Goal: Task Accomplishment & Management: Manage account settings

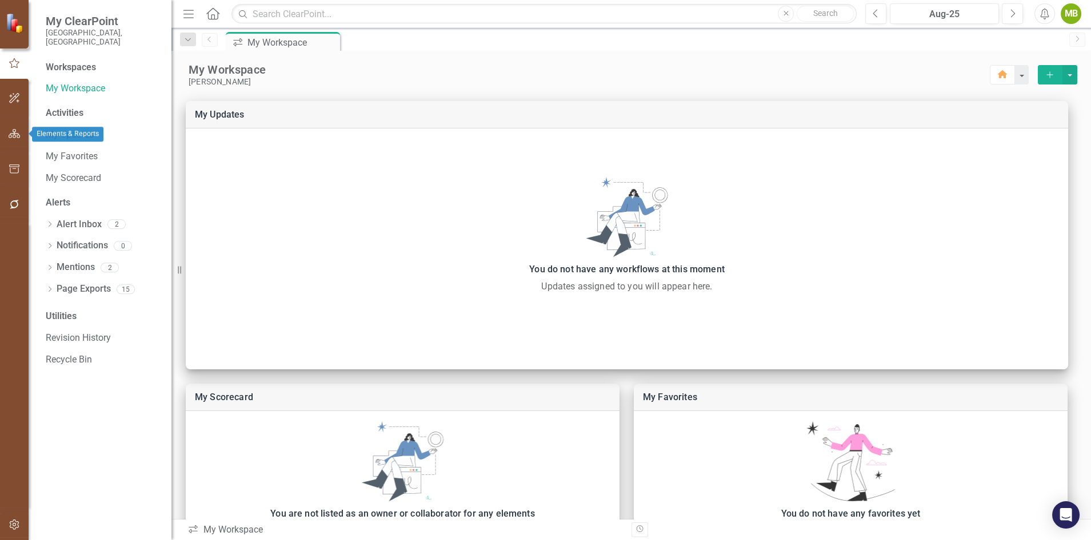
click at [13, 135] on icon "button" at bounding box center [15, 133] width 12 height 9
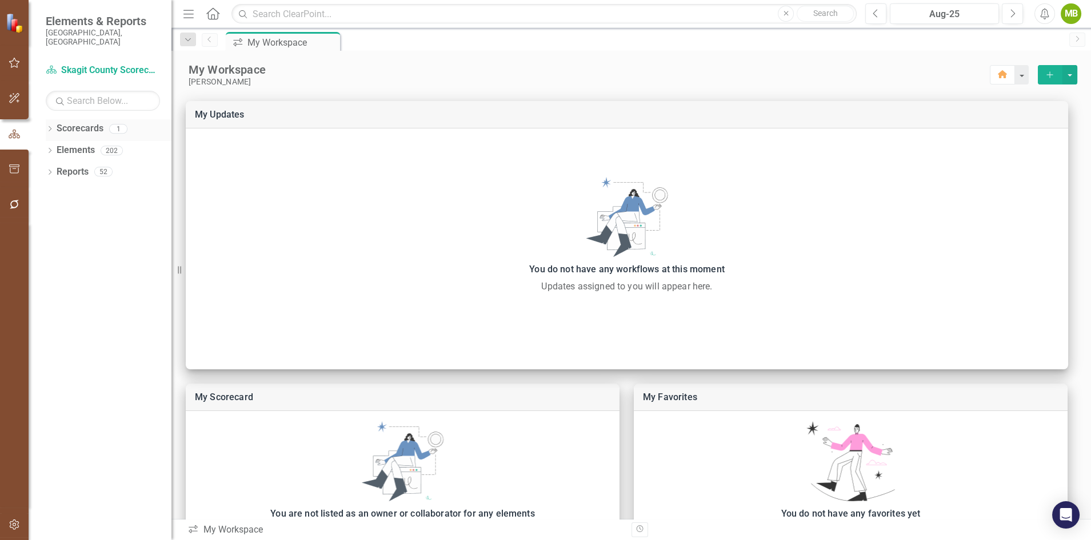
click at [75, 122] on link "Scorecards" at bounding box center [80, 128] width 47 height 13
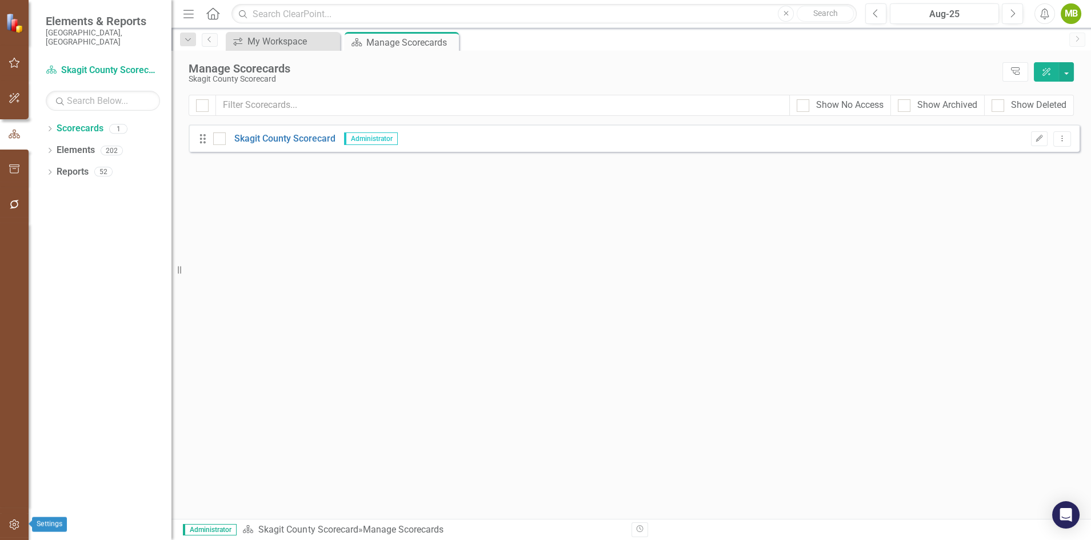
click at [15, 528] on icon "button" at bounding box center [15, 524] width 12 height 9
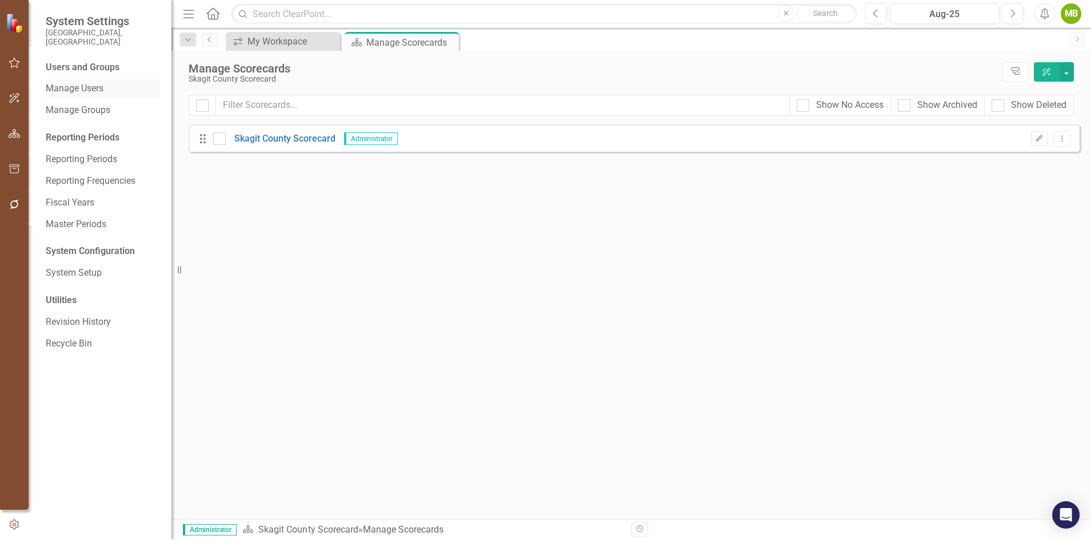
click at [85, 84] on link "Manage Users" at bounding box center [103, 88] width 114 height 13
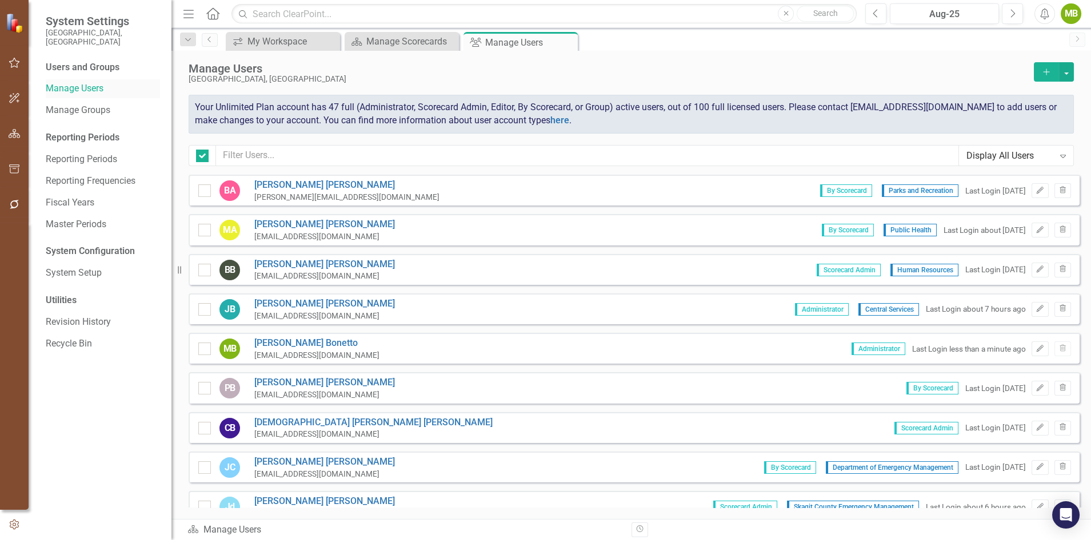
checkbox input "false"
click at [1046, 70] on icon "Add" at bounding box center [1046, 72] width 10 height 8
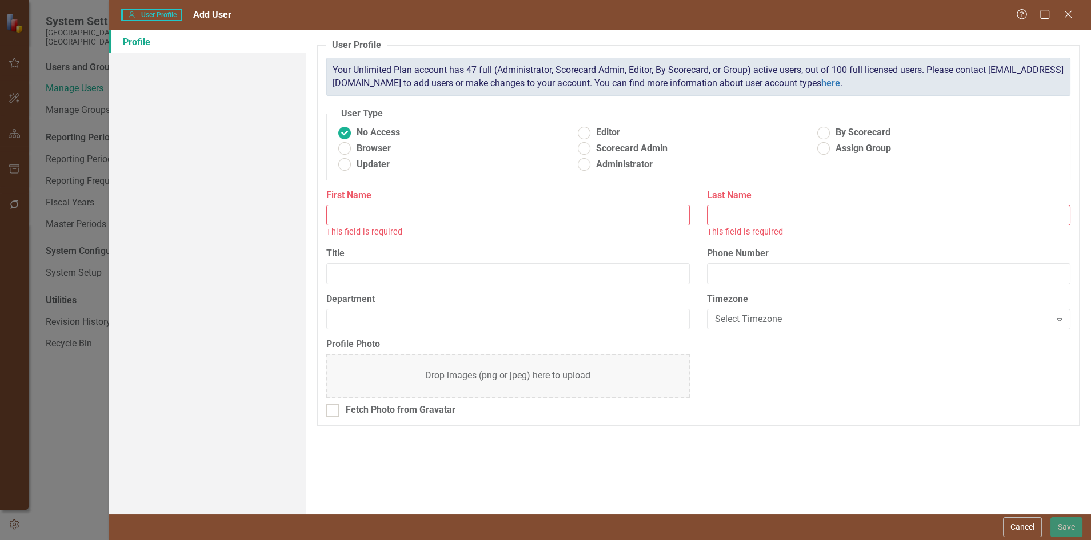
click at [397, 210] on input "First Name" at bounding box center [507, 215] width 363 height 21
type input "[PERSON_NAME]"
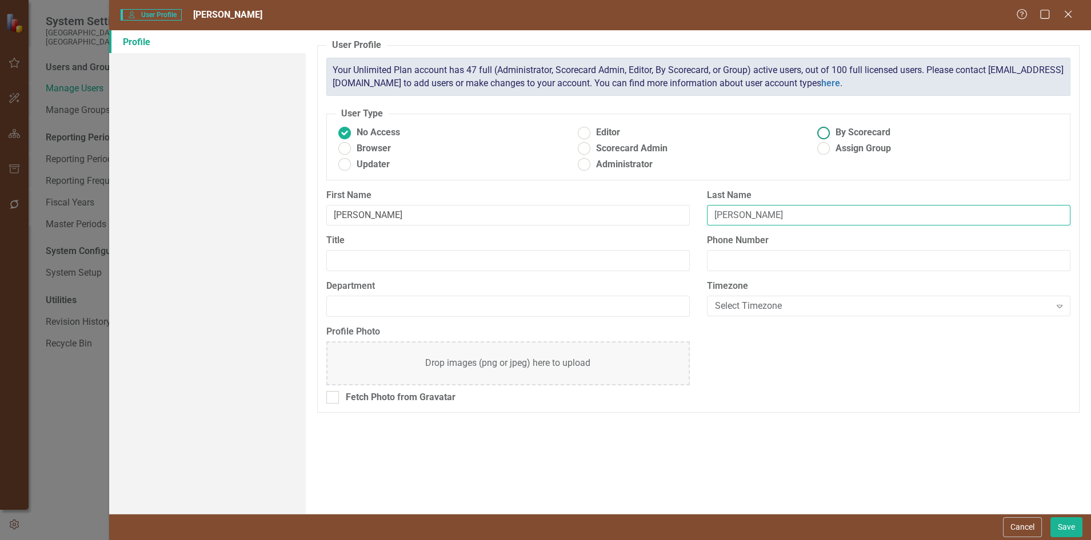
type input "[PERSON_NAME]"
click at [825, 135] on ins at bounding box center [824, 133] width 18 height 18
click at [825, 135] on input "By Scorecard" at bounding box center [824, 133] width 18 height 18
radio input "true"
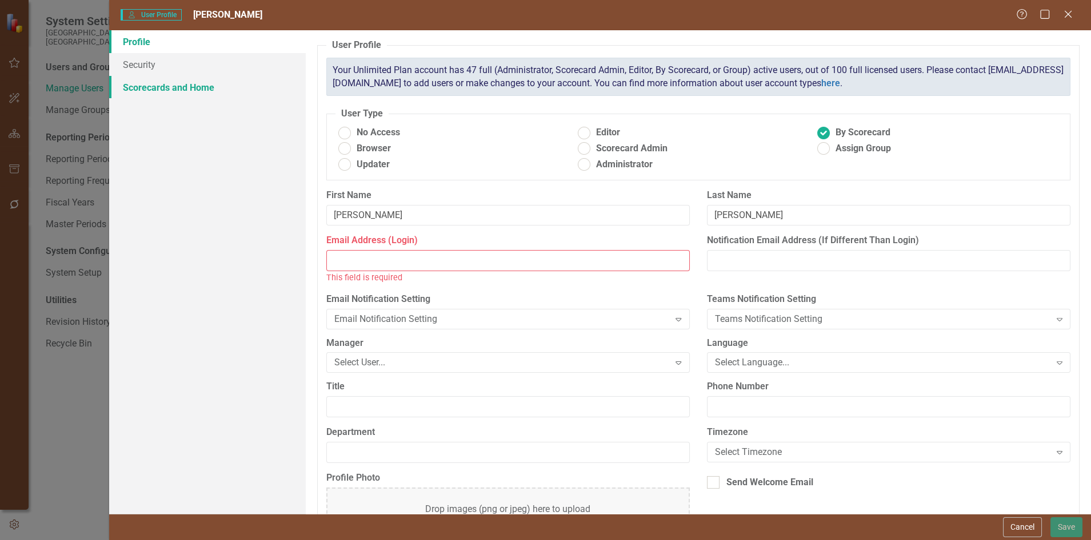
click at [160, 87] on link "Scorecards and Home" at bounding box center [207, 87] width 197 height 23
click at [548, 256] on input "Email Address (Login)" at bounding box center [507, 260] width 363 height 21
paste input "[EMAIL_ADDRESS][DOMAIN_NAME]"
type input "[EMAIL_ADDRESS][DOMAIN_NAME]"
click at [549, 288] on div "Email Address (Login) [EMAIL_ADDRESS][DOMAIN_NAME] This field is already in use." at bounding box center [508, 263] width 380 height 58
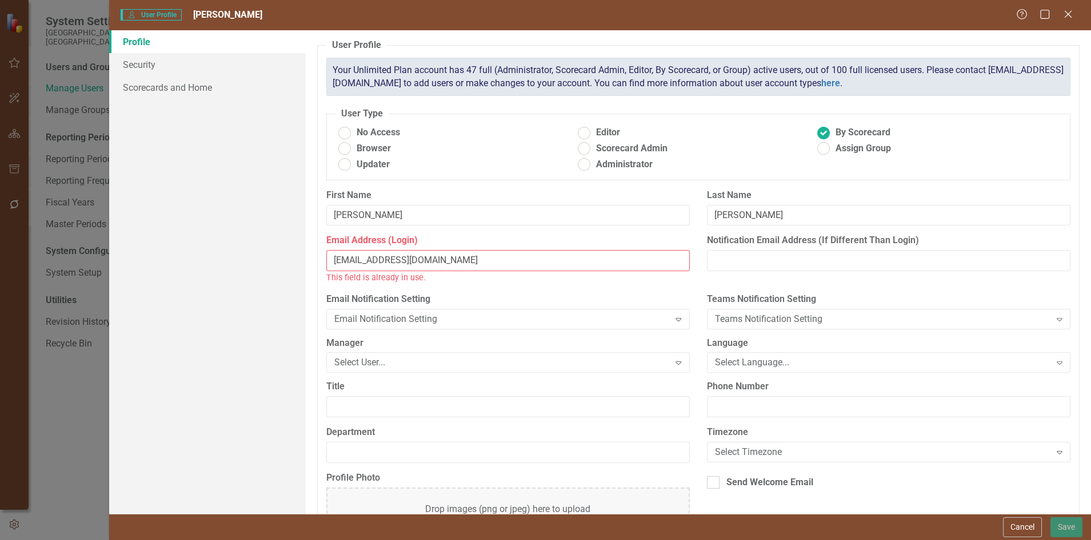
click at [578, 226] on div "First Name [PERSON_NAME]" at bounding box center [508, 212] width 380 height 46
click at [131, 67] on link "Security" at bounding box center [207, 64] width 197 height 23
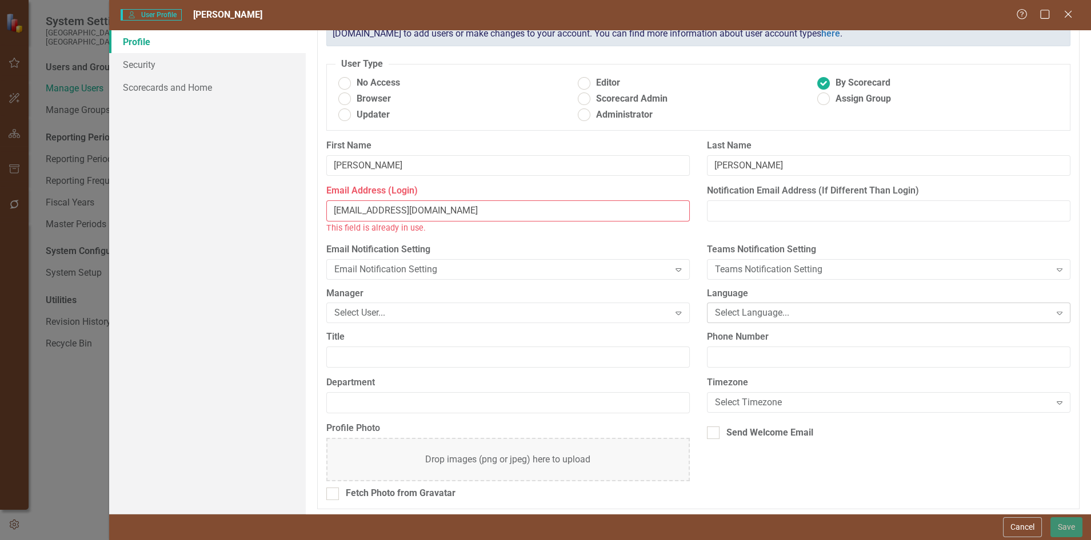
click at [766, 308] on div "Select Language..." at bounding box center [882, 313] width 335 height 13
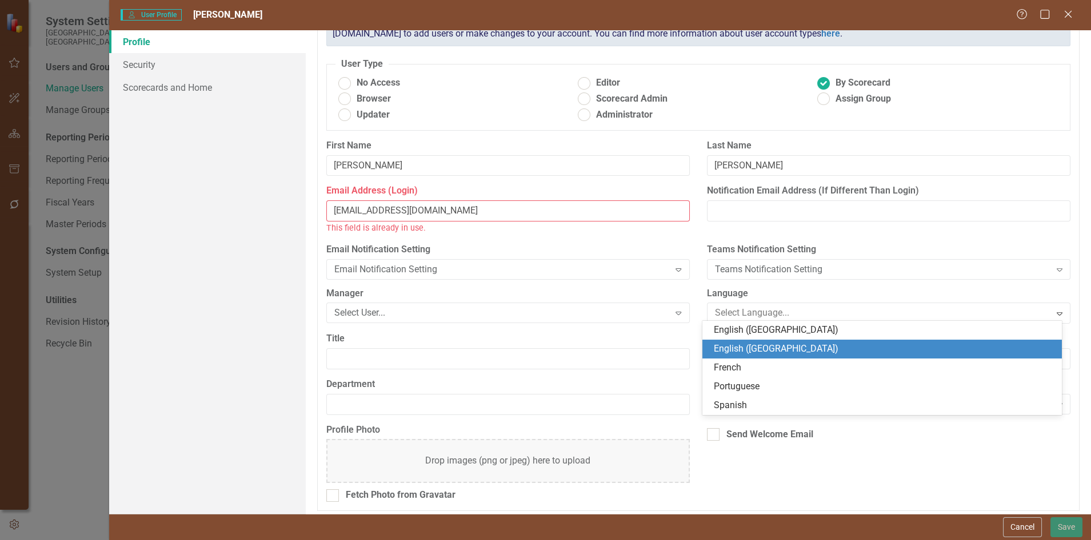
click at [749, 351] on div "English ([GEOGRAPHIC_DATA])" at bounding box center [883, 349] width 341 height 13
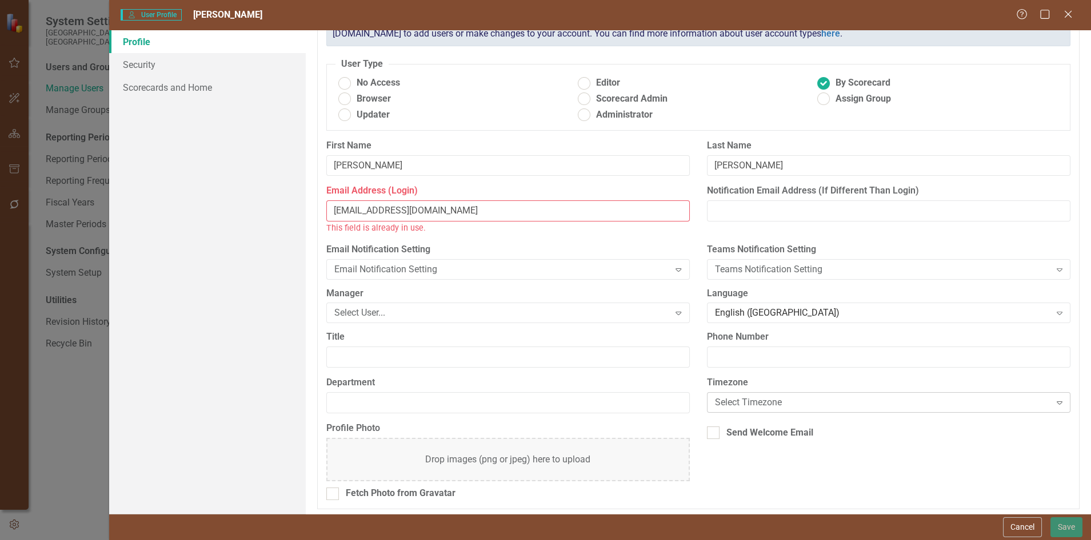
click at [751, 402] on div "Select Timezone" at bounding box center [882, 402] width 335 height 13
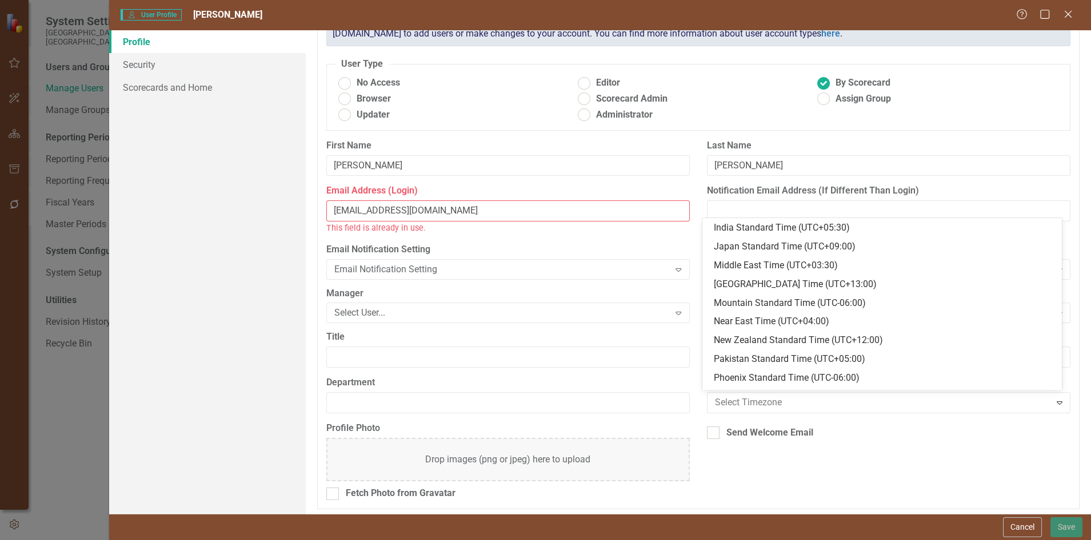
scroll to position [410, 0]
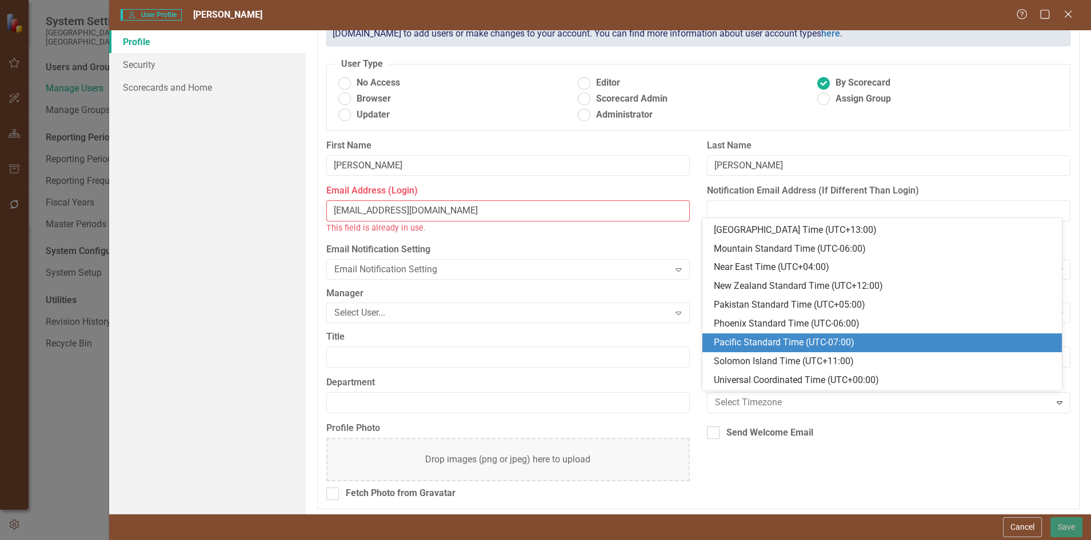
click at [750, 347] on div "Pacific Standard Time (UTC-07:00)" at bounding box center [883, 342] width 341 height 13
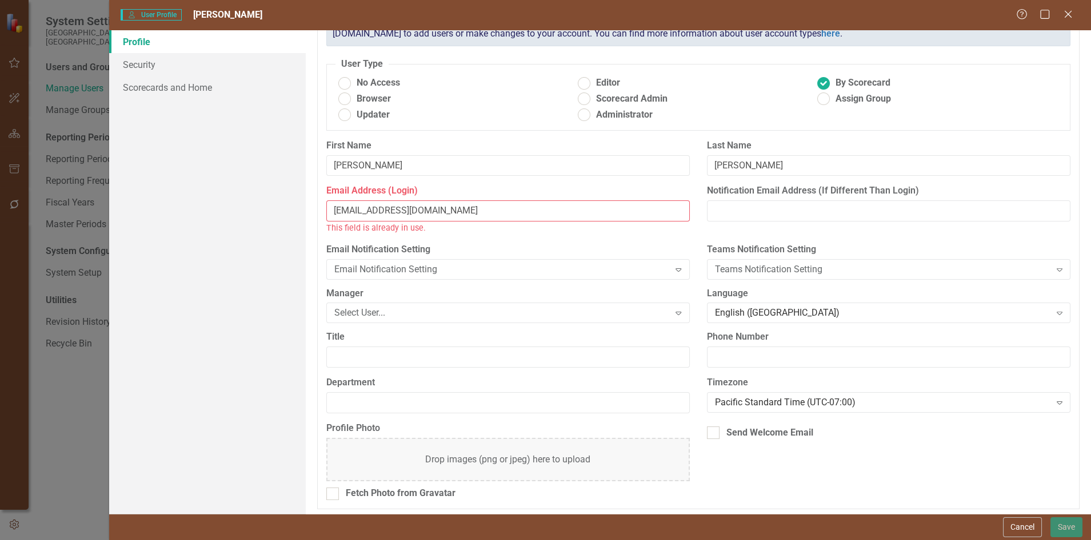
scroll to position [0, 0]
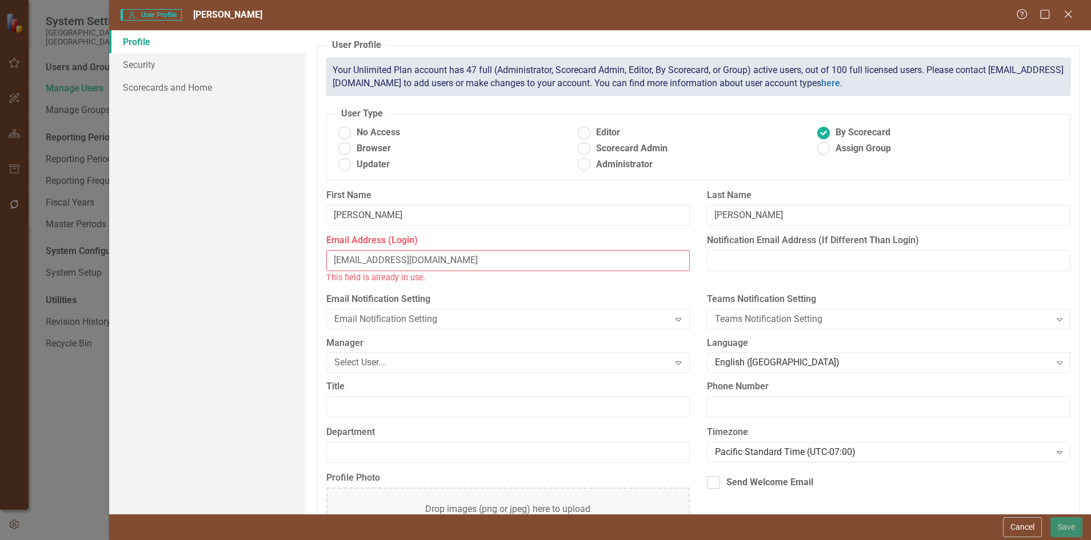
click at [526, 258] on input "[EMAIL_ADDRESS][DOMAIN_NAME]" at bounding box center [507, 260] width 363 height 21
click at [499, 267] on input "[EMAIL_ADDRESS][DOMAIN_NAME]" at bounding box center [507, 260] width 363 height 21
click at [143, 71] on link "Security" at bounding box center [207, 64] width 197 height 23
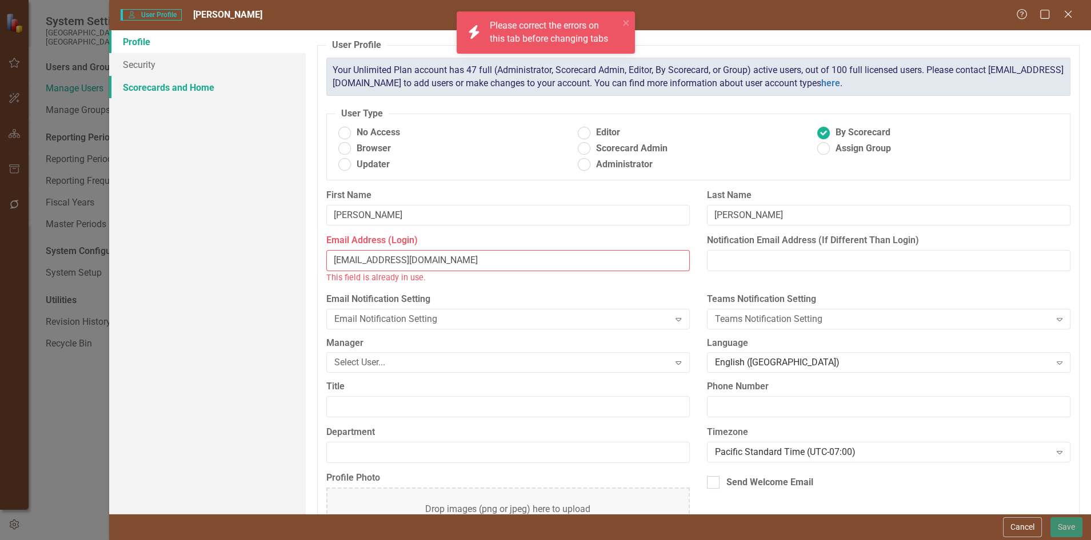
click at [148, 83] on link "Scorecards and Home" at bounding box center [207, 87] width 197 height 23
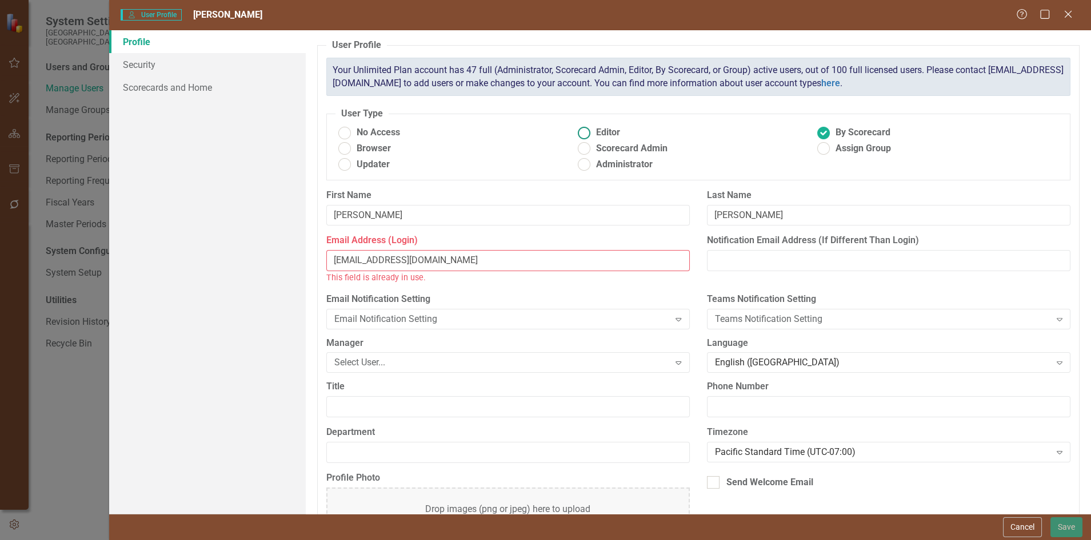
click at [588, 133] on ins at bounding box center [584, 133] width 18 height 18
click at [588, 133] on input "Editor" at bounding box center [584, 133] width 18 height 18
radio input "true"
click at [821, 130] on ins at bounding box center [824, 133] width 18 height 18
click at [821, 130] on input "By Scorecard" at bounding box center [824, 133] width 18 height 18
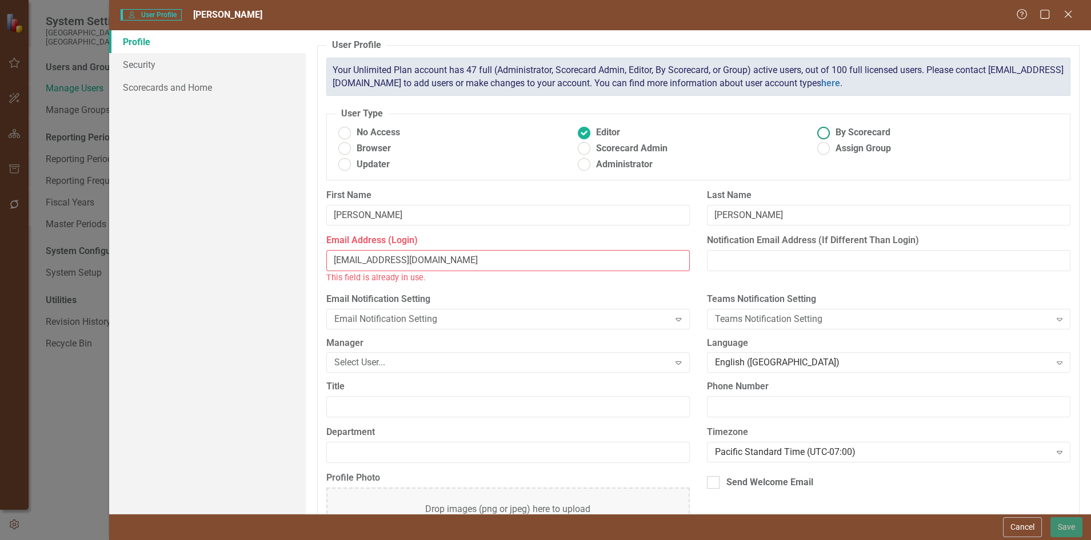
radio input "true"
click at [737, 260] on input "Notification Email Address (If Different Than Login)" at bounding box center [888, 260] width 363 height 21
click at [633, 263] on input "[EMAIL_ADDRESS][DOMAIN_NAME]" at bounding box center [507, 260] width 363 height 21
click at [494, 293] on label "Email Notification Setting" at bounding box center [507, 299] width 363 height 13
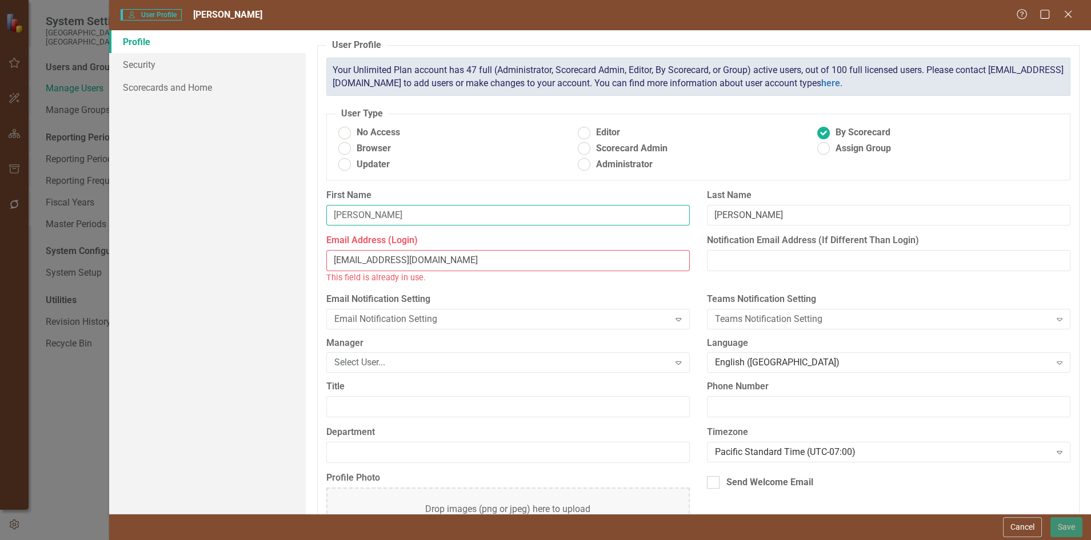
click at [448, 211] on input "[PERSON_NAME]" at bounding box center [507, 215] width 363 height 21
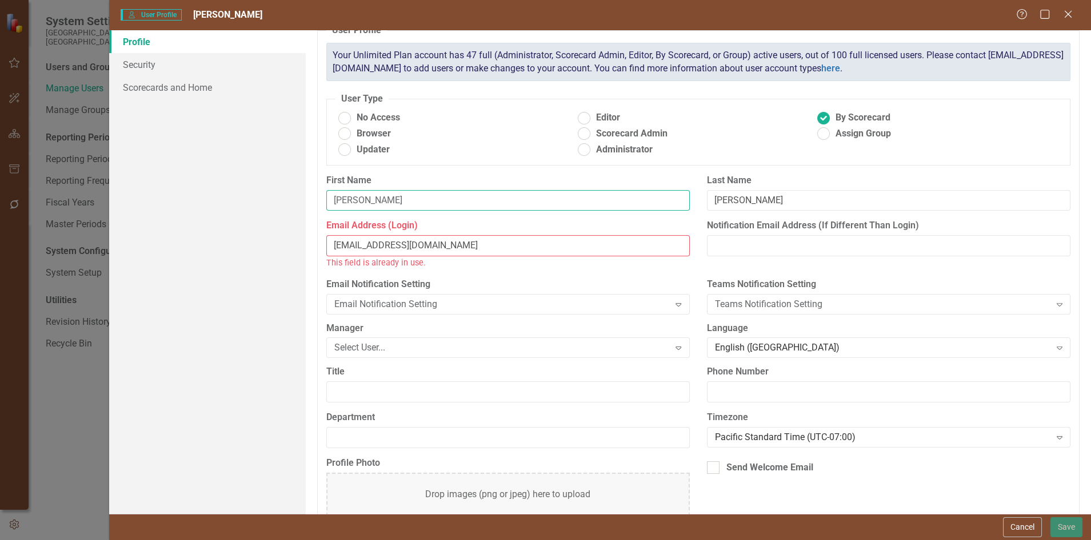
scroll to position [13, 0]
click at [389, 352] on div "Select User..." at bounding box center [501, 349] width 335 height 13
click at [347, 390] on input "Title" at bounding box center [507, 393] width 363 height 21
type input "County Administrator"
click at [387, 374] on label "Title" at bounding box center [507, 373] width 363 height 13
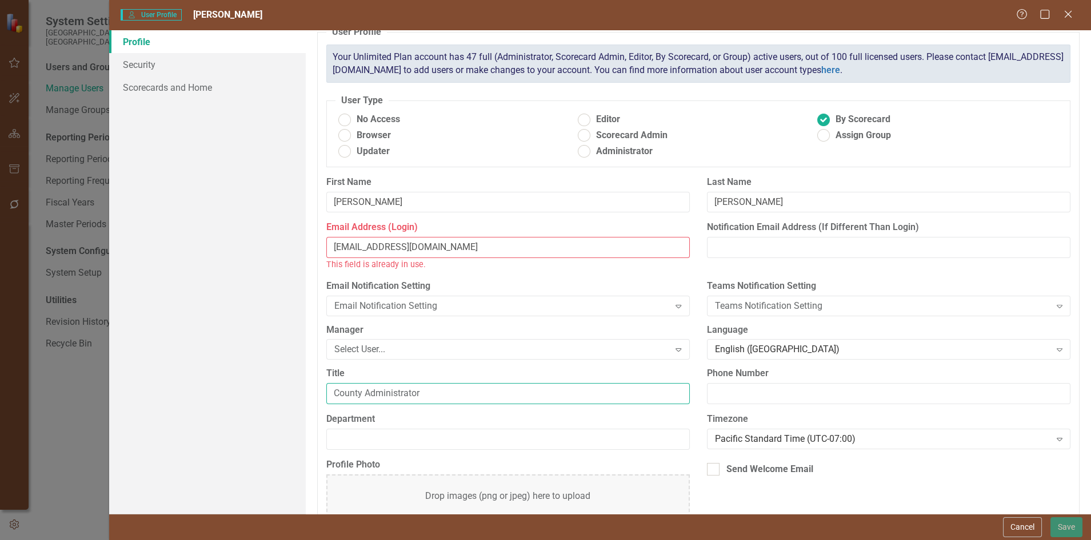
click at [387, 383] on input "County Administrator" at bounding box center [507, 393] width 363 height 21
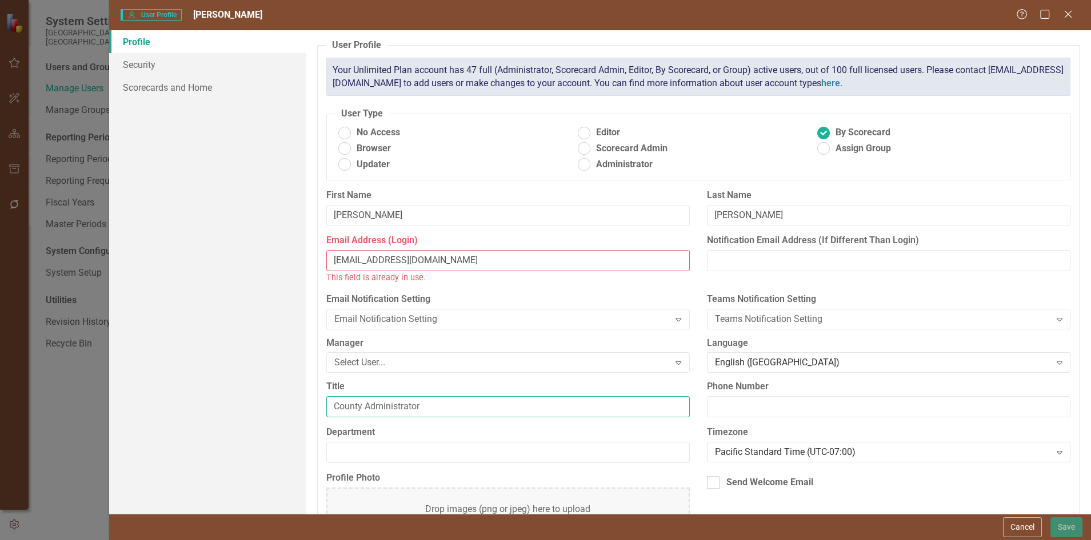
click at [568, 396] on input "County Administrator" at bounding box center [507, 406] width 363 height 21
drag, startPoint x: 434, startPoint y: 258, endPoint x: 328, endPoint y: 257, distance: 105.1
click at [327, 259] on input "[EMAIL_ADDRESS][DOMAIN_NAME]" at bounding box center [507, 260] width 363 height 21
click at [354, 306] on div "Email Notification Setting Email Notification Setting Expand" at bounding box center [507, 310] width 363 height 35
click at [415, 219] on input "[PERSON_NAME]" at bounding box center [507, 215] width 363 height 21
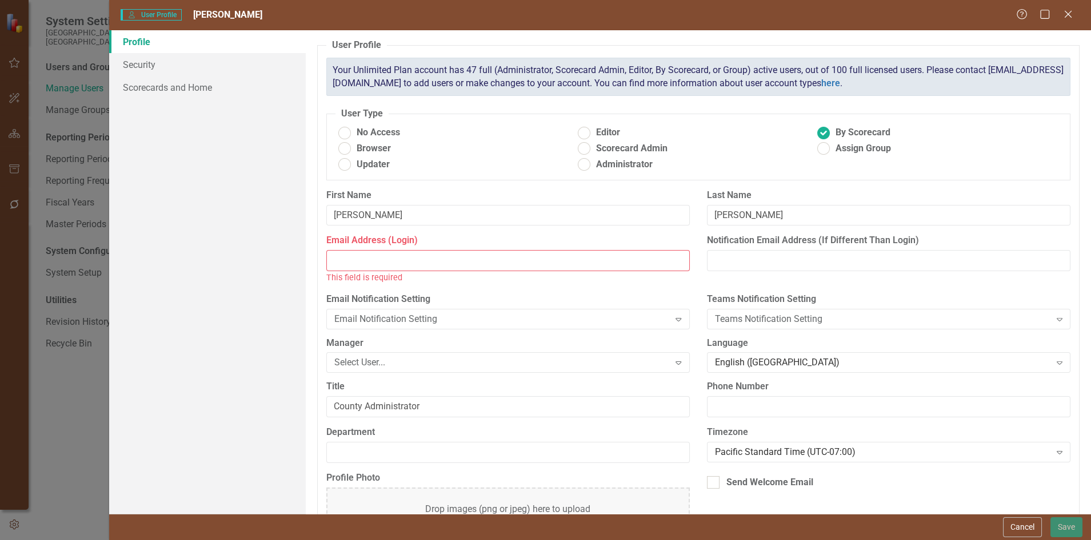
click at [380, 263] on input "Email Address (Login)" at bounding box center [507, 260] width 363 height 21
paste input "[EMAIL_ADDRESS][DOMAIN_NAME]"
type input "[EMAIL_ADDRESS][DOMAIN_NAME]"
click at [418, 298] on label "Email Notification Setting" at bounding box center [507, 299] width 363 height 13
click at [721, 256] on input "Notification Email Address (If Different Than Login)" at bounding box center [888, 260] width 363 height 21
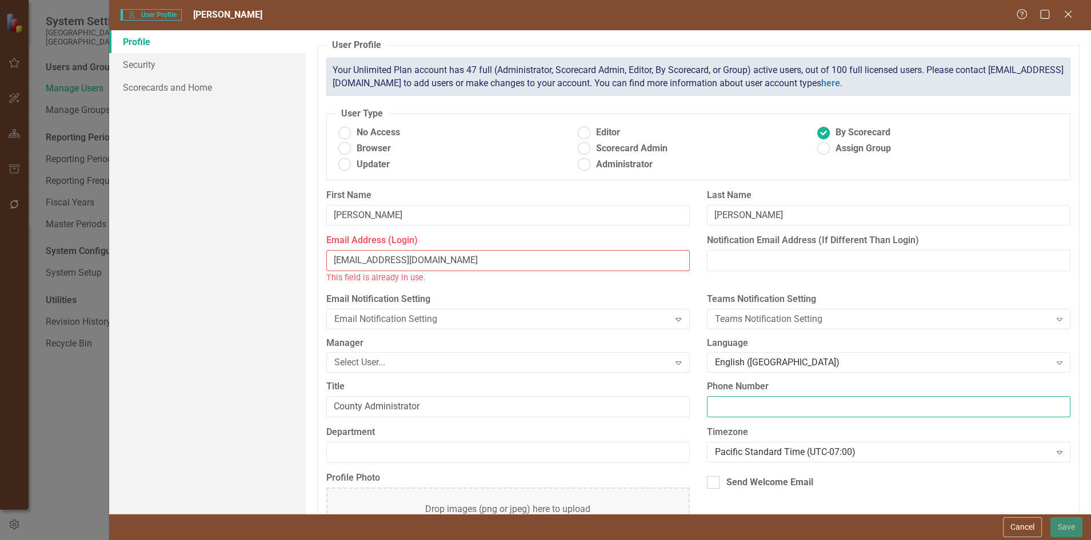
scroll to position [50, 0]
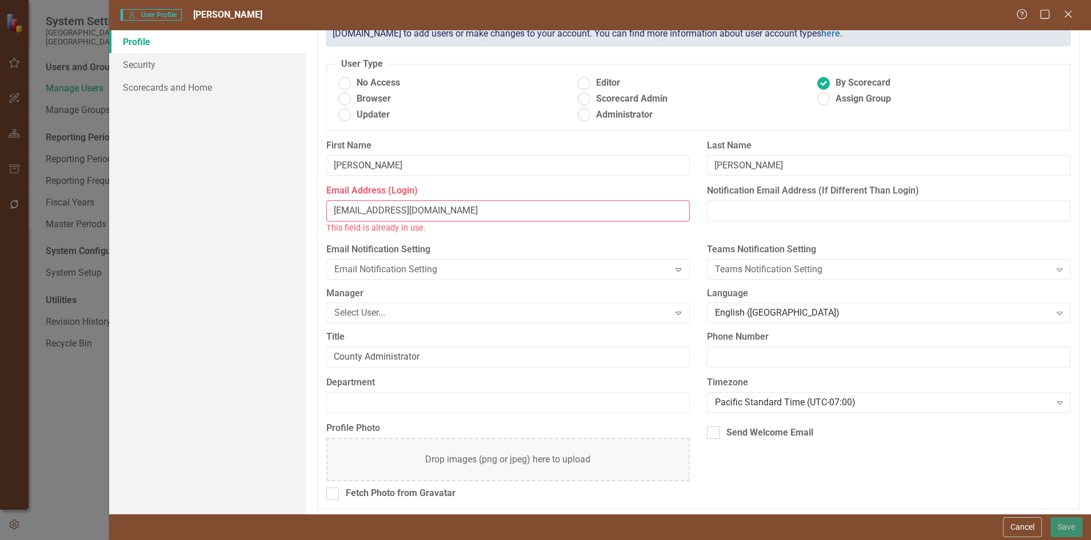
click at [1049, 527] on div "Cancel Save" at bounding box center [1041, 528] width 82 height 20
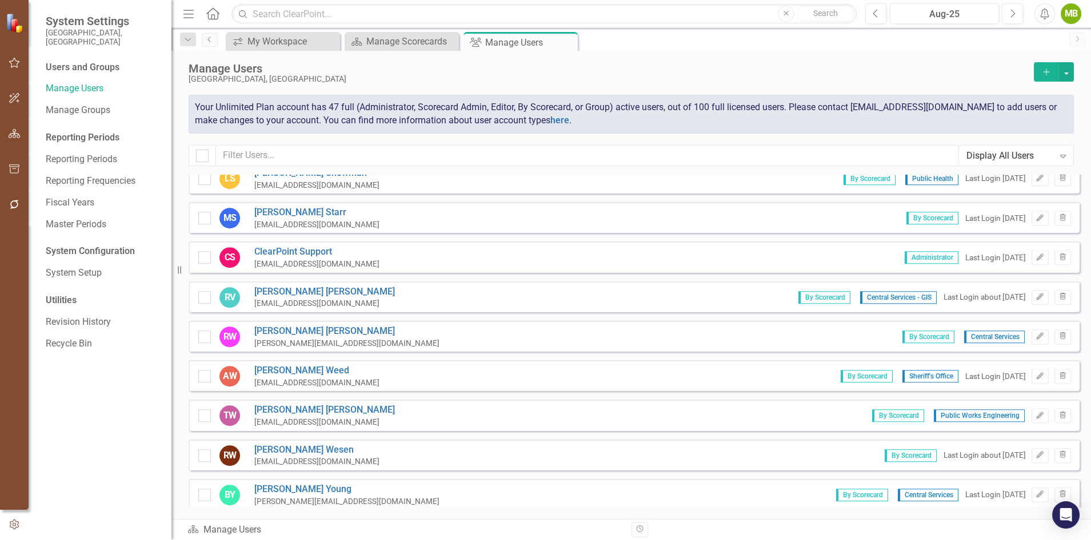
scroll to position [1584, 0]
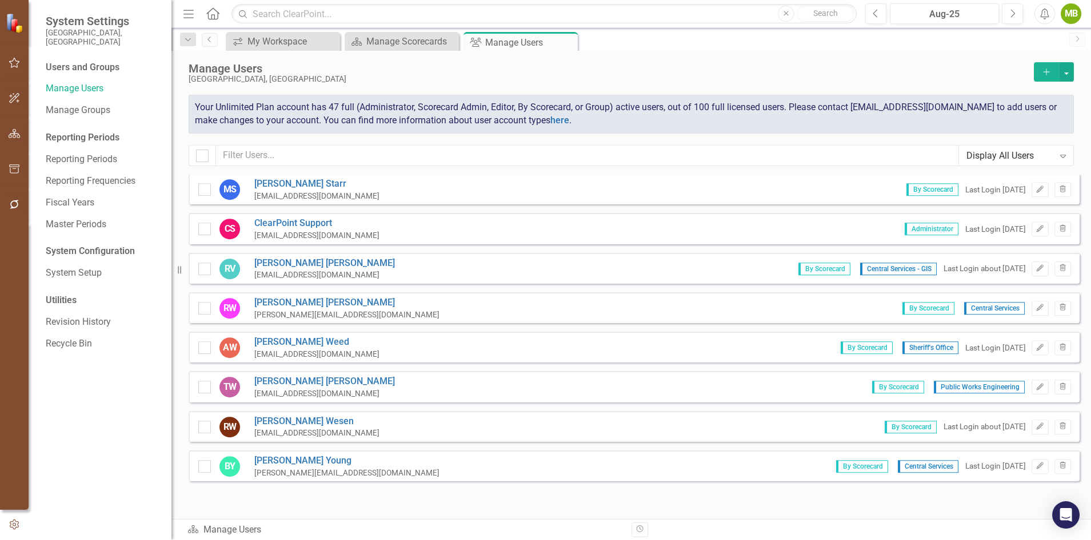
click at [1045, 69] on icon "Add" at bounding box center [1046, 72] width 10 height 8
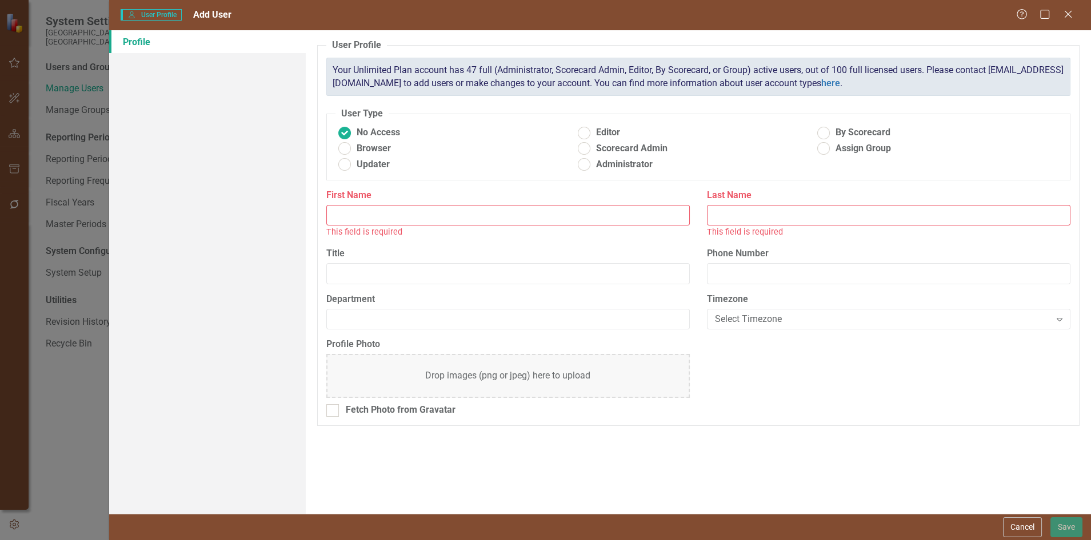
click at [396, 211] on input "First Name" at bounding box center [507, 215] width 363 height 21
type input "[PERSON_NAME]"
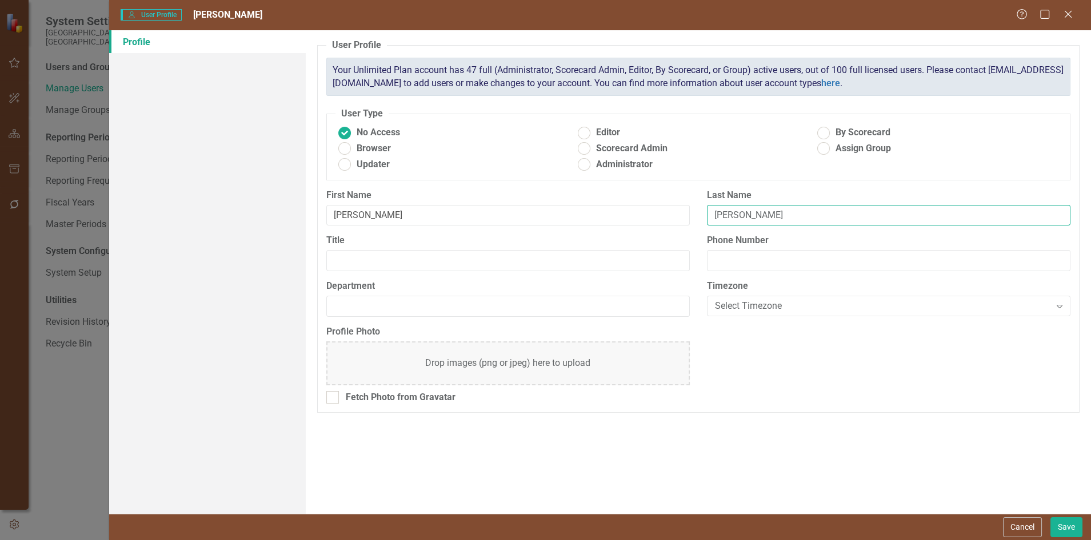
type input "[PERSON_NAME]"
click at [821, 130] on ins at bounding box center [824, 133] width 18 height 18
click at [821, 130] on input "By Scorecard" at bounding box center [824, 133] width 18 height 18
radio input "true"
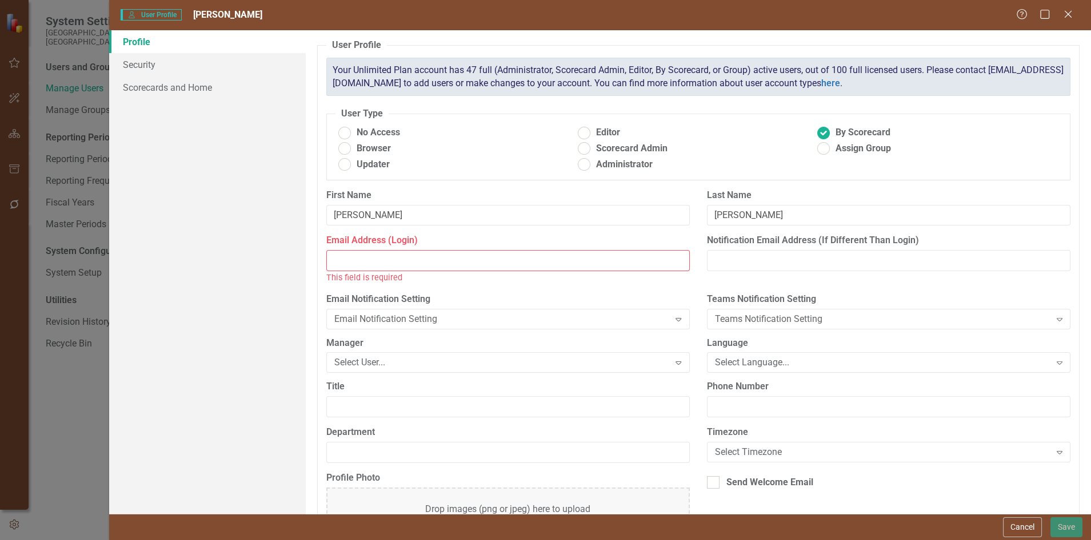
click at [347, 259] on input "Email Address (Login)" at bounding box center [507, 260] width 363 height 21
paste input "carmenp@co.skagit.wa.us"
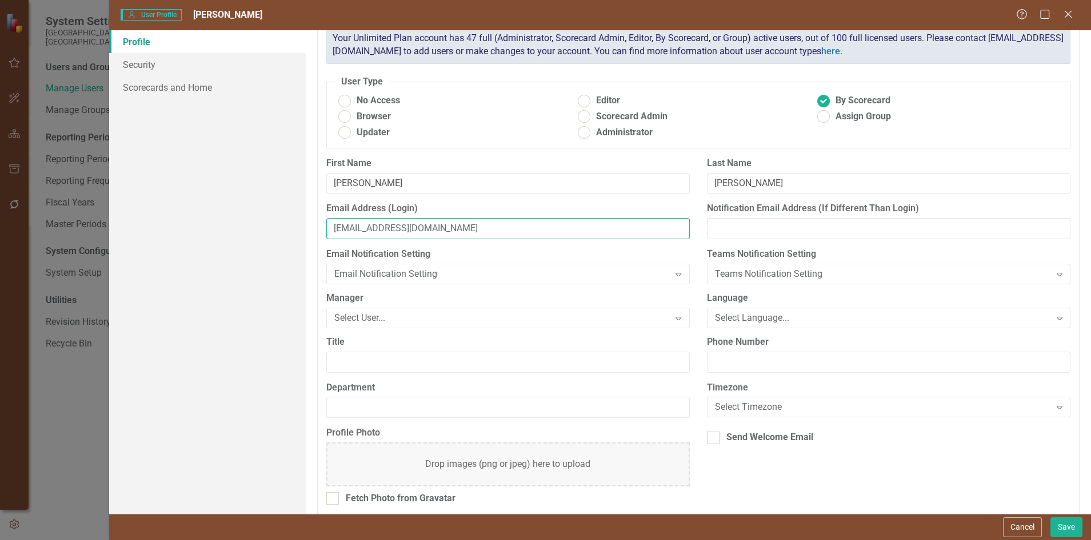
scroll to position [37, 0]
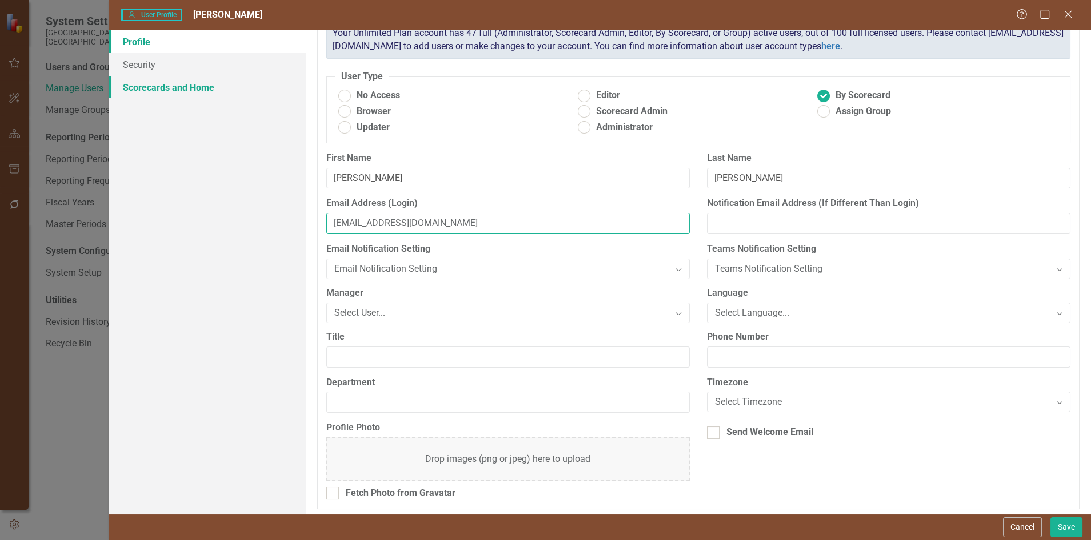
type input "carmenp@co.skagit.wa.us"
click at [169, 92] on link "Scorecards and Home" at bounding box center [207, 87] width 197 height 23
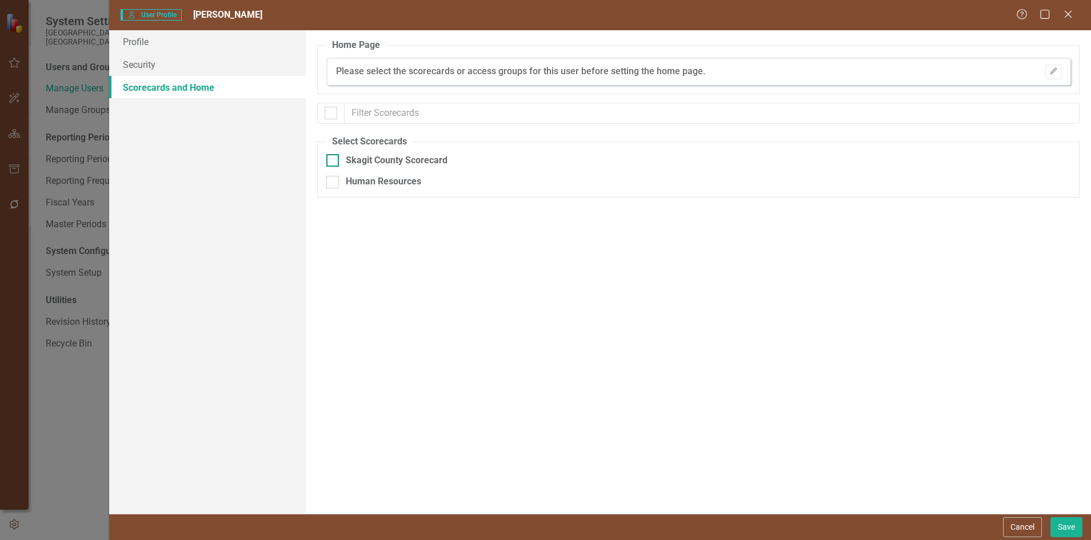
click at [332, 162] on div at bounding box center [332, 160] width 13 height 13
click at [332, 162] on input "Skagit County Scorecard" at bounding box center [329, 157] width 7 height 7
checkbox input "true"
click at [135, 45] on link "Profile" at bounding box center [207, 41] width 197 height 23
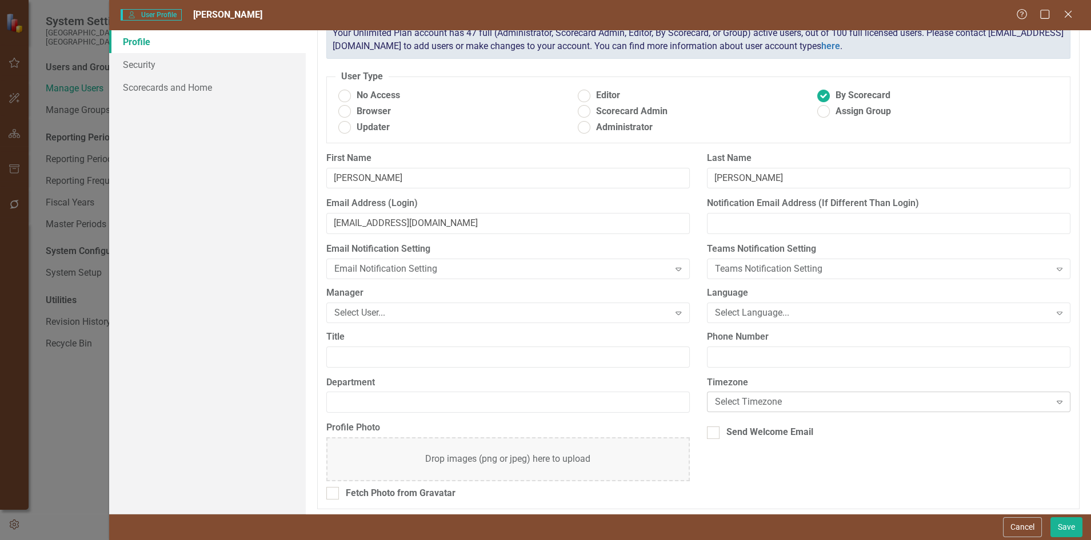
click at [721, 396] on div "Select Timezone" at bounding box center [882, 402] width 335 height 13
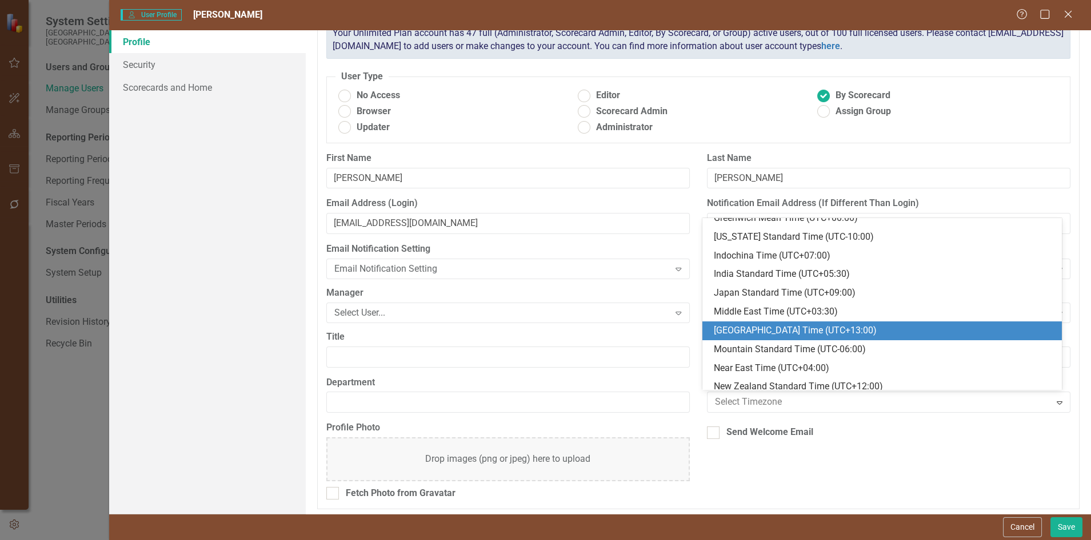
scroll to position [410, 0]
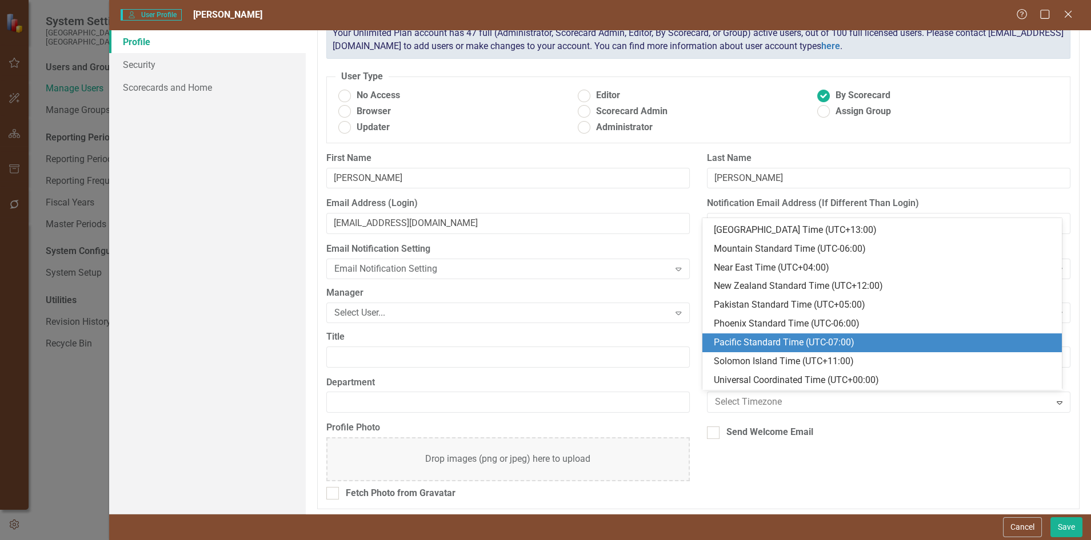
click at [733, 346] on div "Pacific Standard Time (UTC-07:00)" at bounding box center [883, 342] width 341 height 13
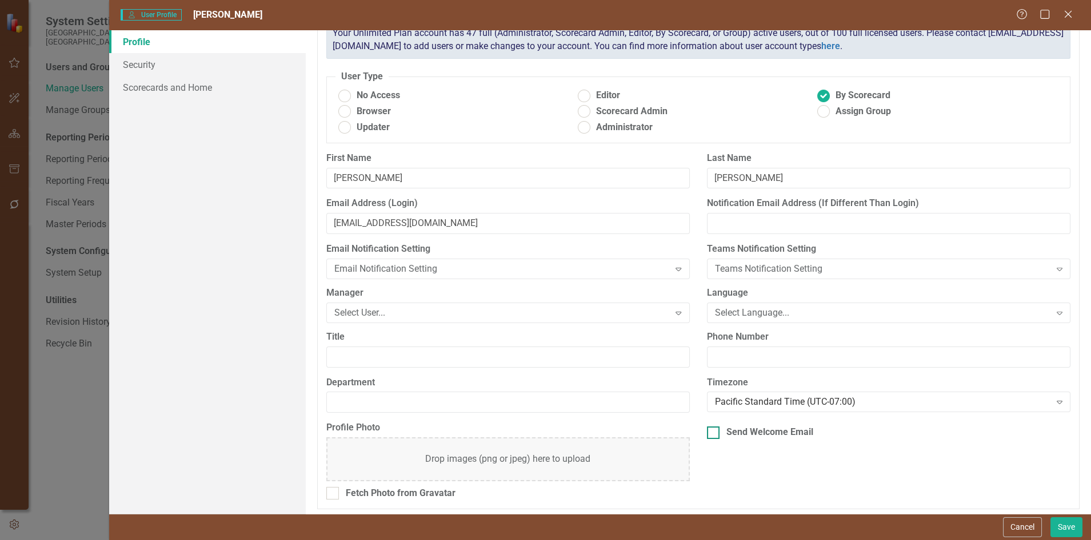
click at [711, 429] on div at bounding box center [713, 433] width 13 height 13
click at [711, 429] on input "Send Welcome Email" at bounding box center [710, 430] width 7 height 7
checkbox input "true"
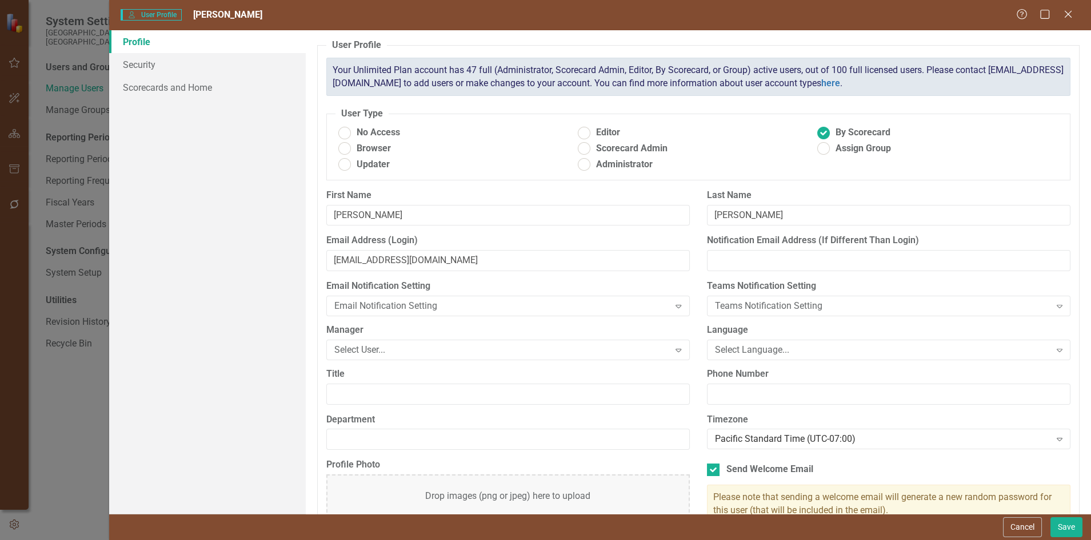
scroll to position [37, 0]
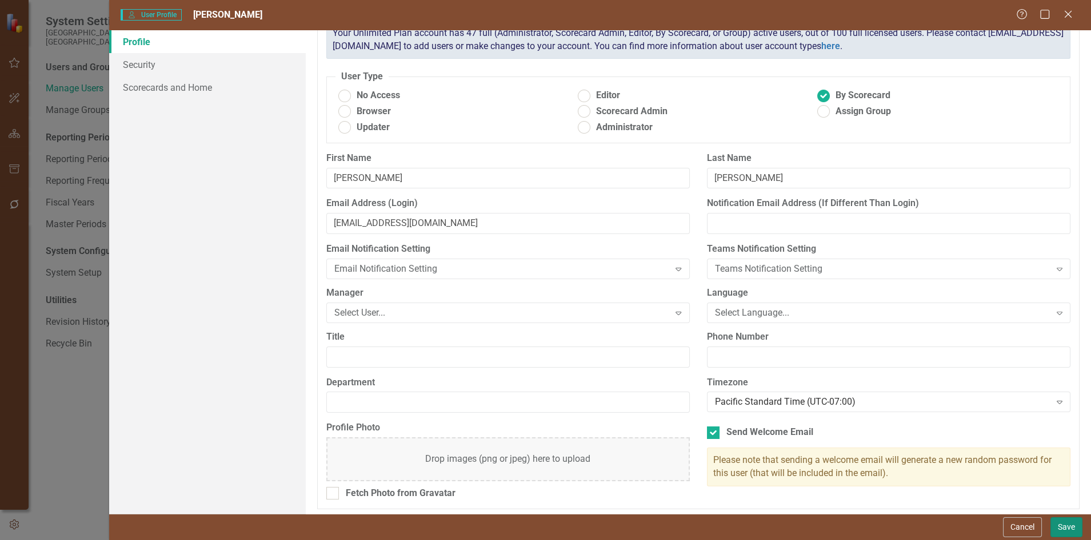
click at [1064, 526] on button "Save" at bounding box center [1066, 528] width 32 height 20
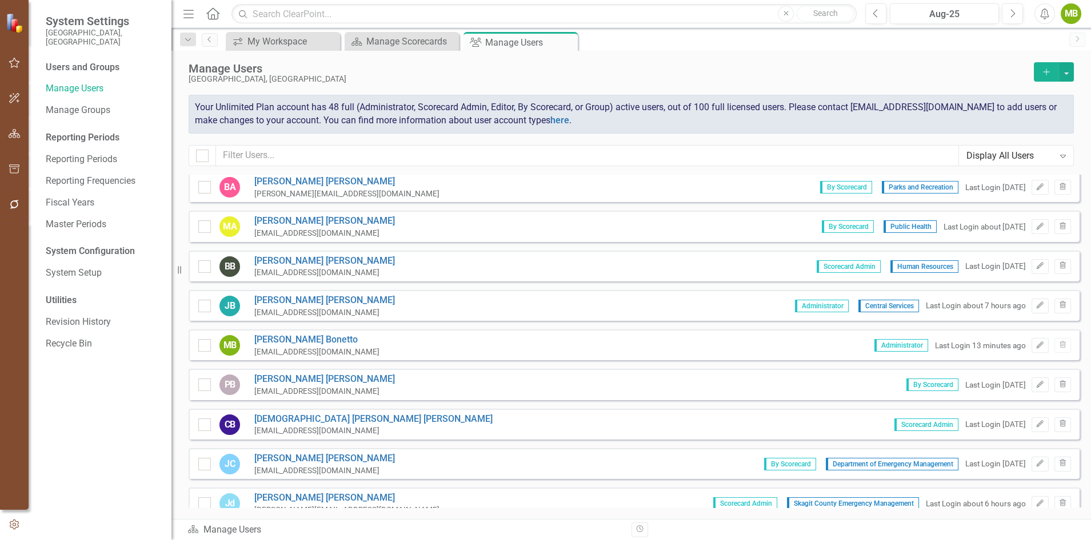
scroll to position [0, 0]
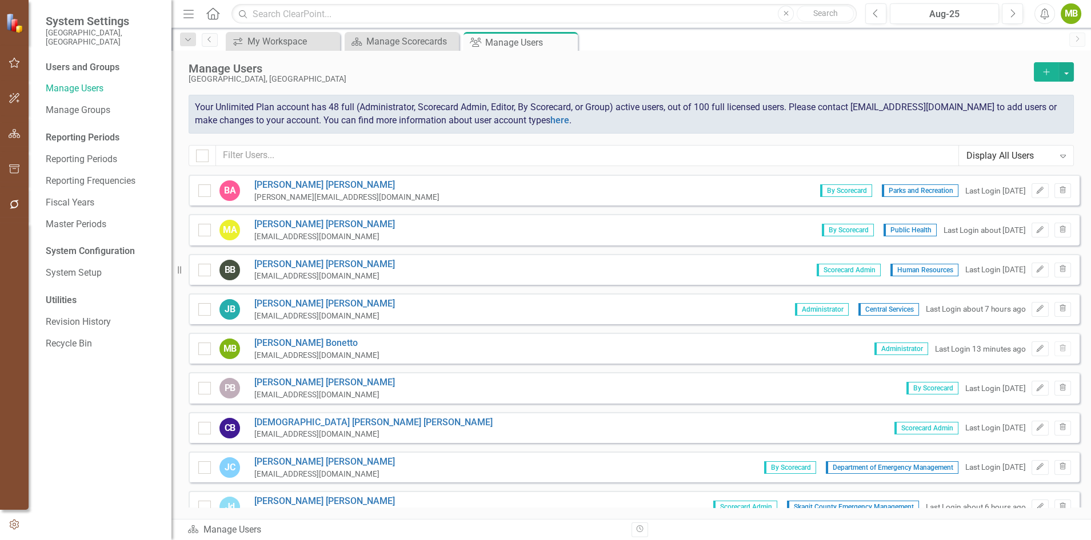
click at [1045, 70] on icon "Add" at bounding box center [1046, 72] width 10 height 8
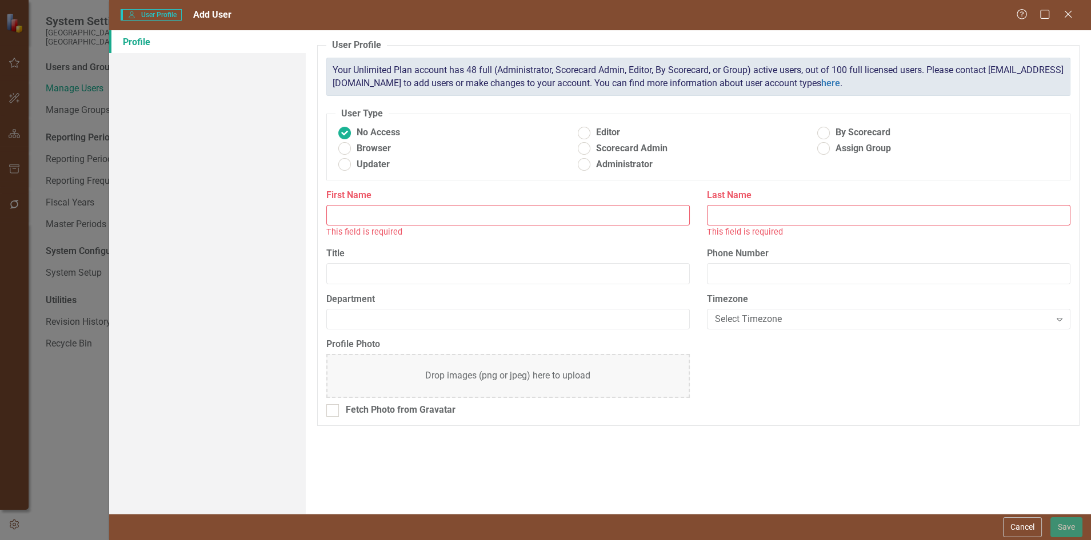
click at [472, 218] on input "First Name" at bounding box center [507, 215] width 363 height 21
type input "Jeri"
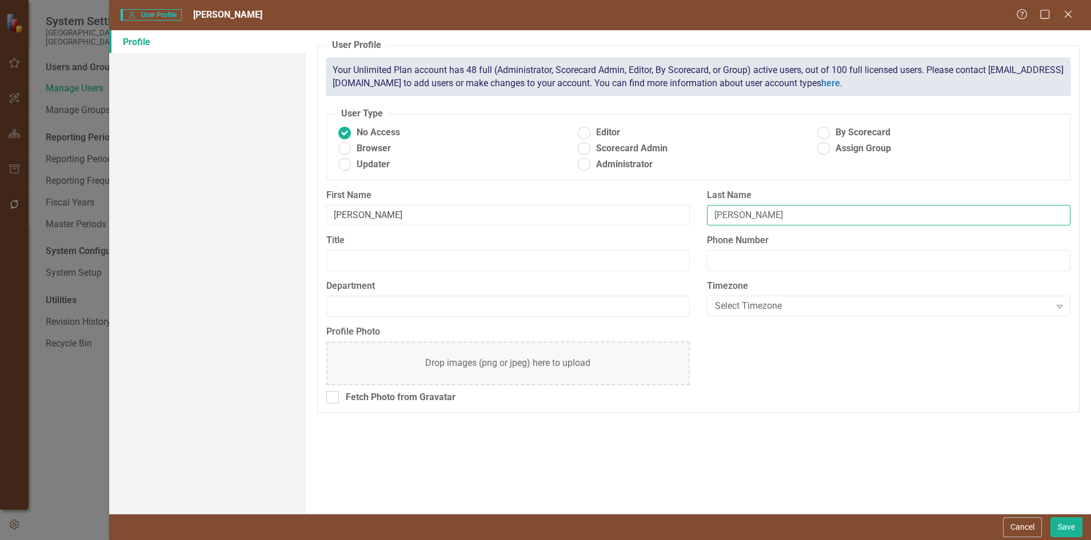
type input "Chavez"
click at [822, 135] on ins at bounding box center [824, 133] width 18 height 18
click at [822, 135] on input "By Scorecard" at bounding box center [824, 133] width 18 height 18
radio input "true"
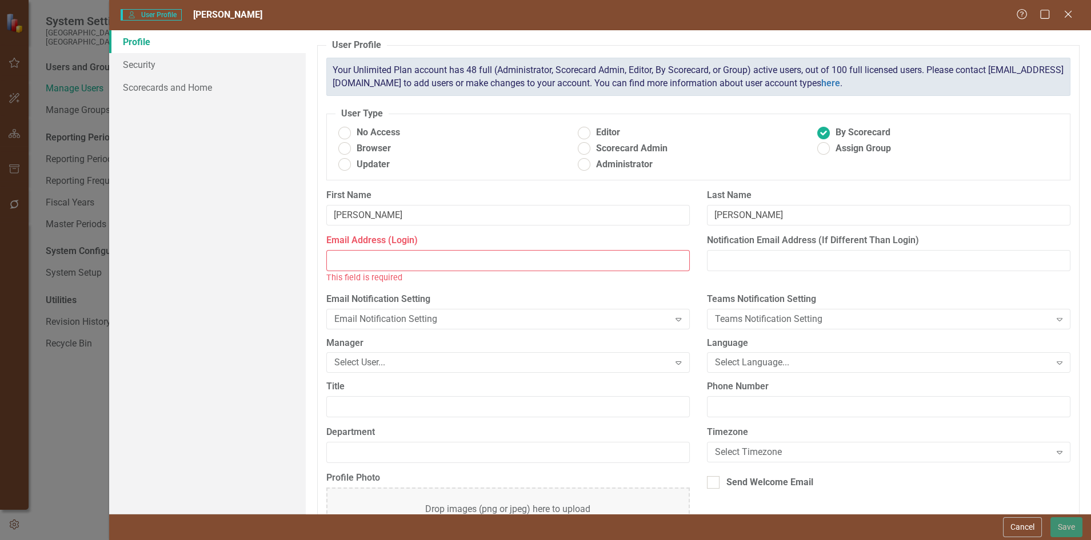
click at [350, 257] on input "Email Address (Login)" at bounding box center [507, 260] width 363 height 21
paste input "jerib@co.skagit.wa.us"
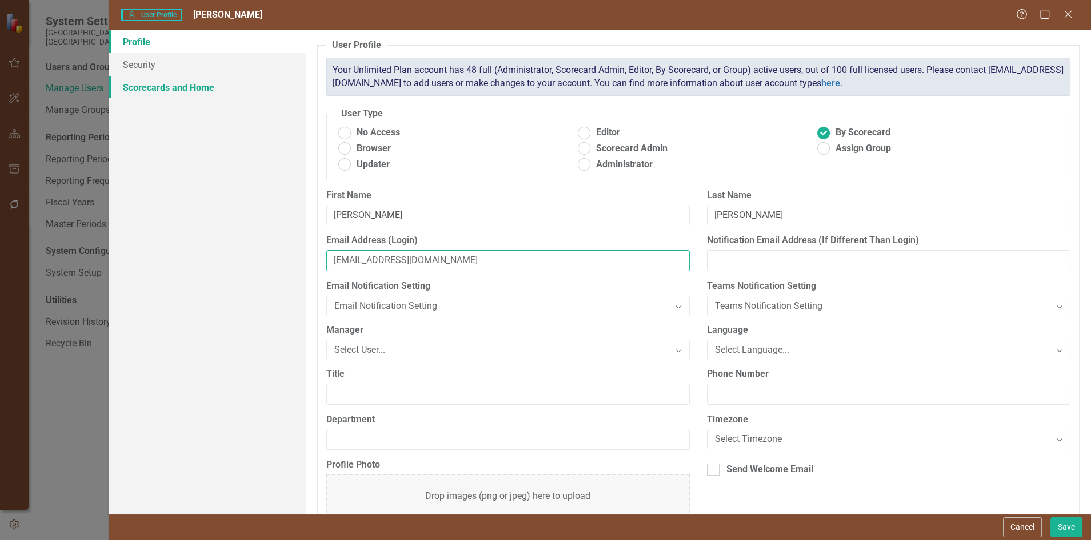
type input "jerib@co.skagit.wa.us"
click at [154, 84] on link "Scorecards and Home" at bounding box center [207, 87] width 197 height 23
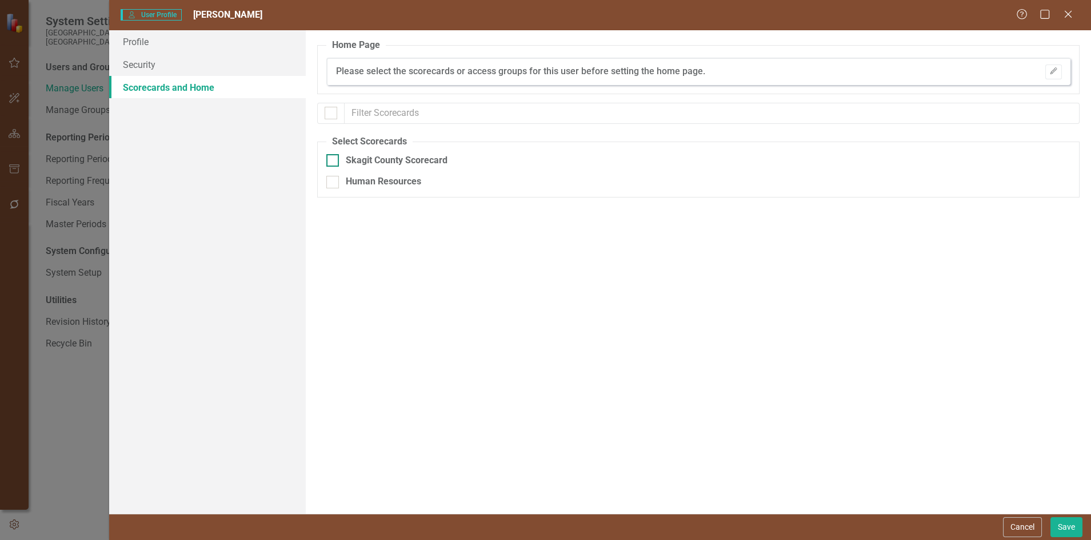
click at [331, 161] on input "Skagit County Scorecard" at bounding box center [329, 157] width 7 height 7
checkbox input "true"
click at [141, 44] on link "Profile" at bounding box center [207, 41] width 197 height 23
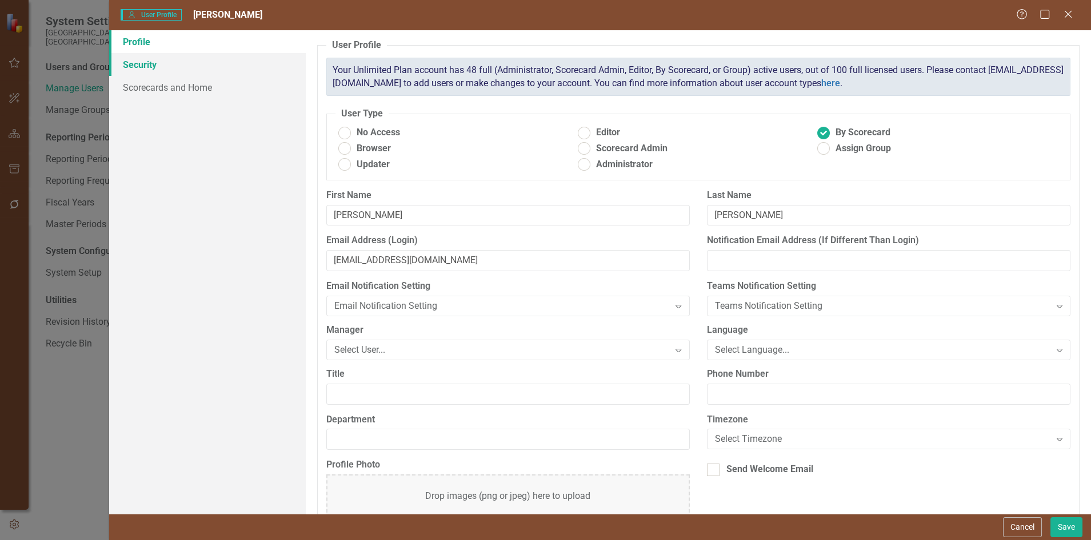
click at [142, 63] on link "Security" at bounding box center [207, 64] width 197 height 23
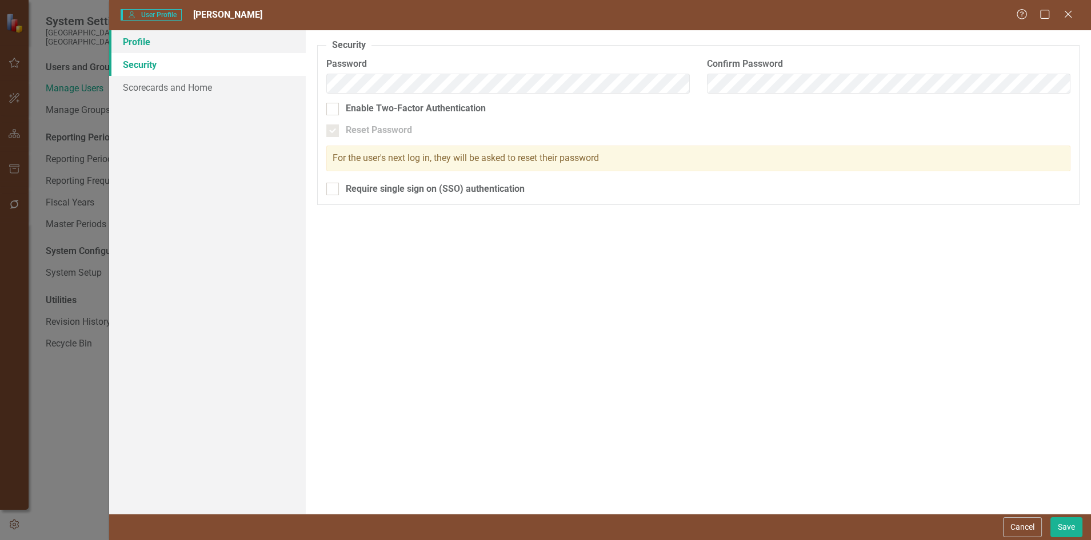
click at [135, 44] on link "Profile" at bounding box center [207, 41] width 197 height 23
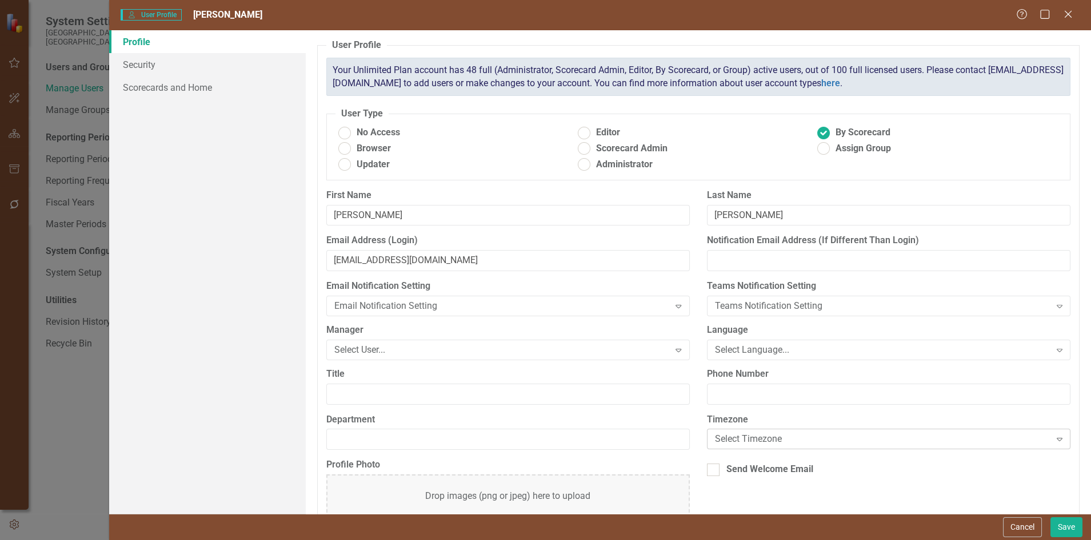
click at [764, 439] on div "Select Timezone" at bounding box center [882, 439] width 335 height 13
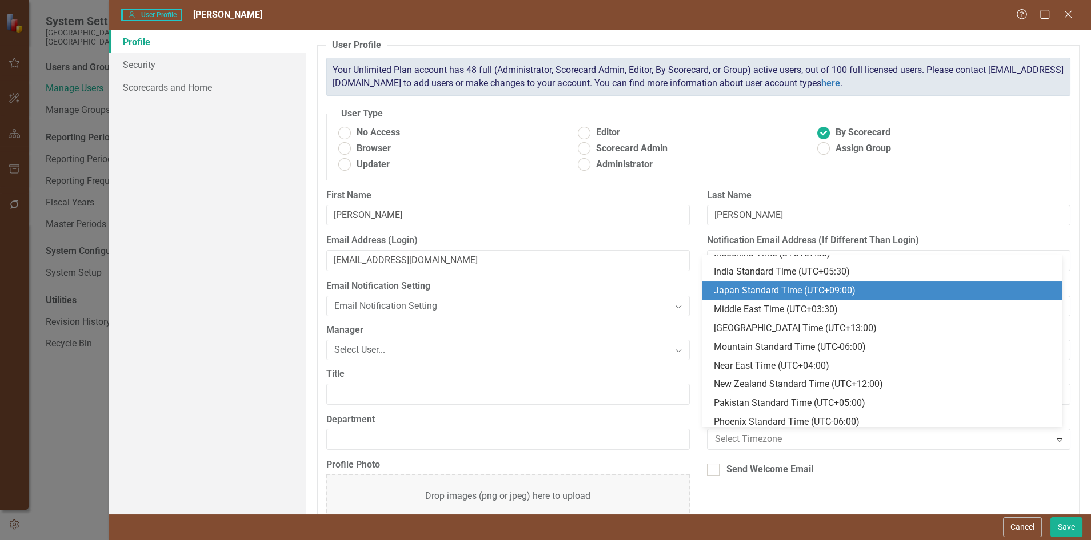
scroll to position [410, 0]
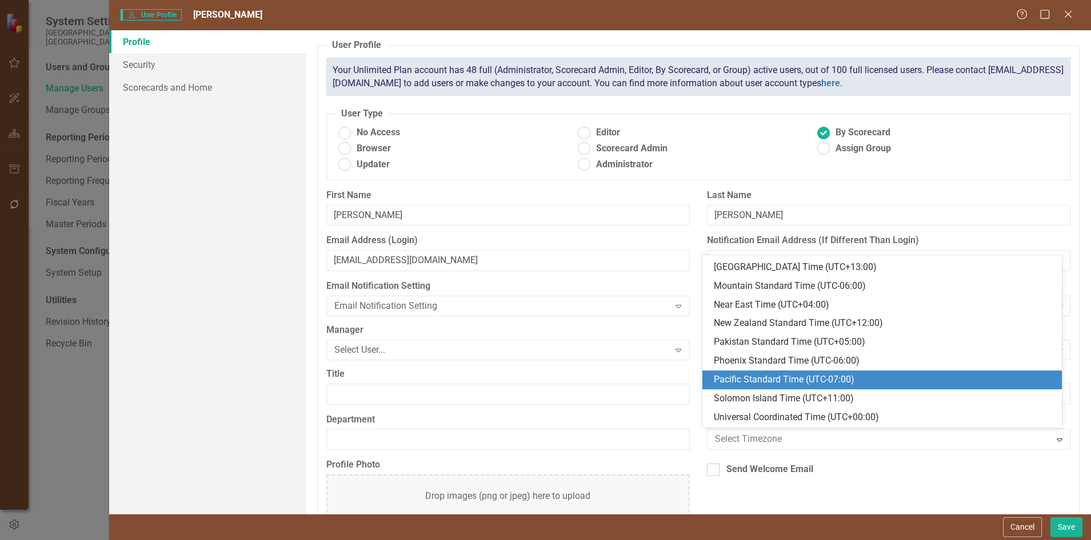
click at [781, 379] on div "Pacific Standard Time (UTC-07:00)" at bounding box center [883, 380] width 341 height 13
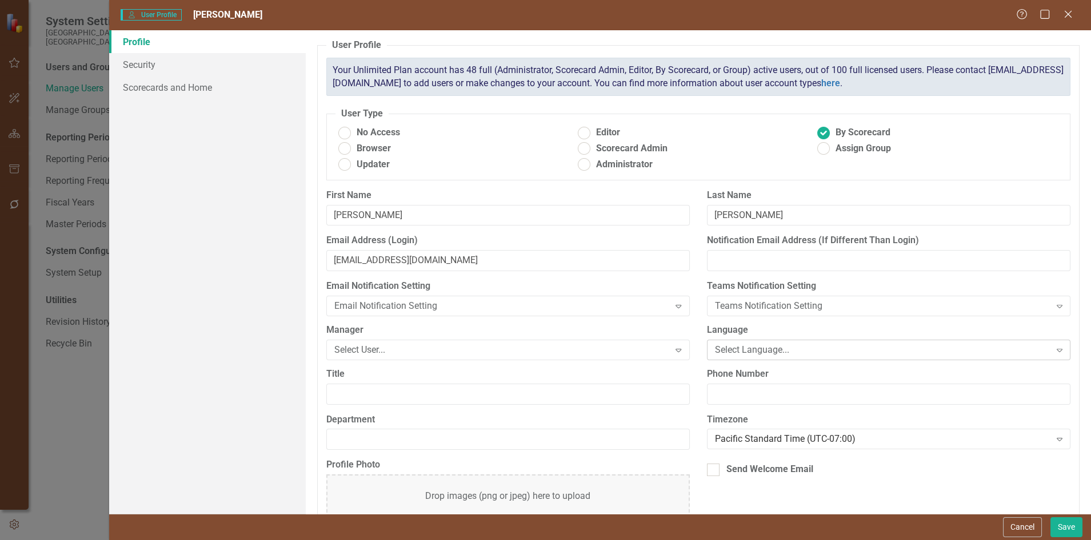
click at [777, 350] on div "Select Language..." at bounding box center [882, 349] width 335 height 13
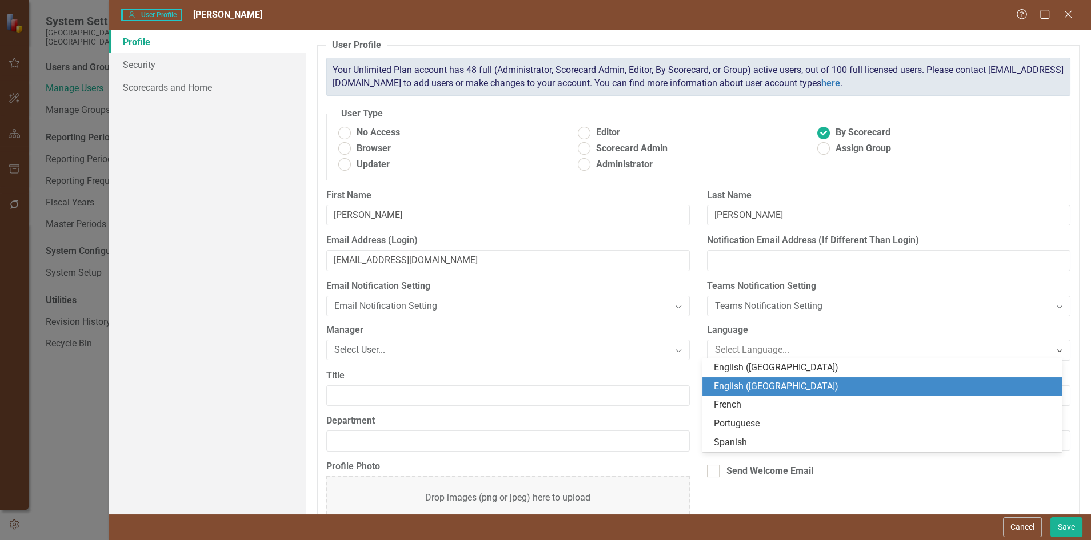
click at [756, 383] on div "English ([GEOGRAPHIC_DATA])" at bounding box center [883, 386] width 341 height 13
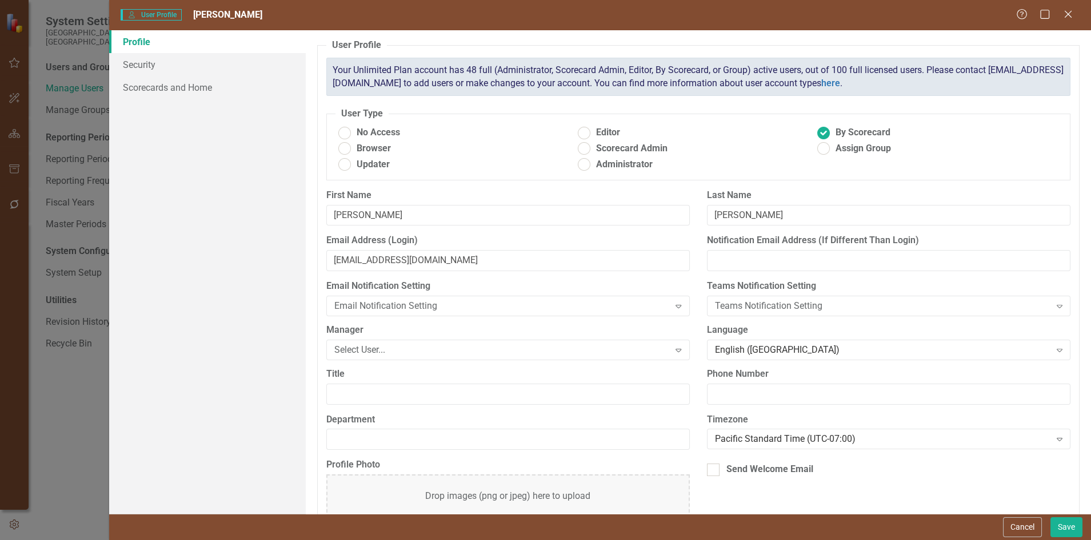
scroll to position [37, 0]
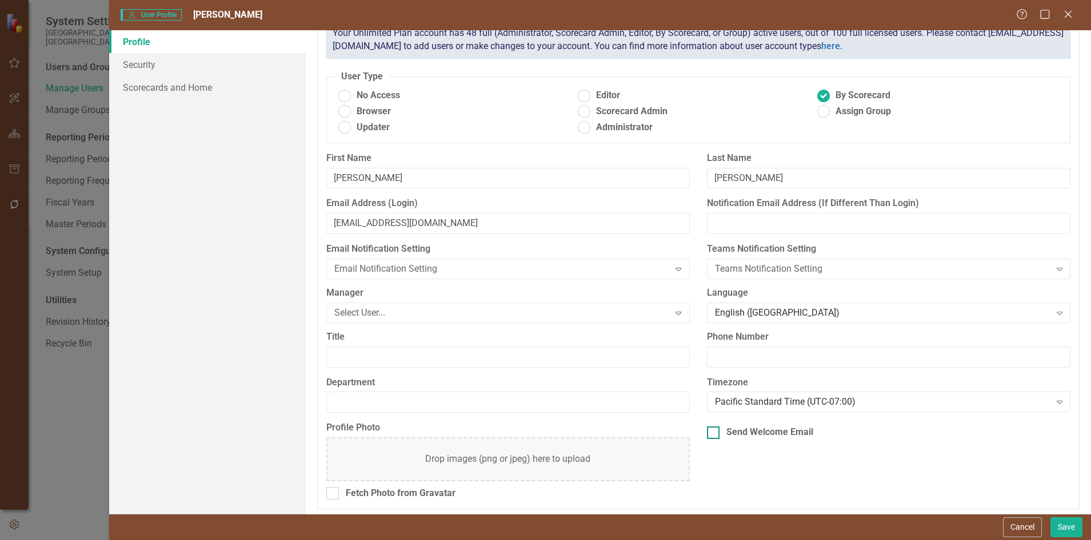
click at [711, 432] on div at bounding box center [713, 433] width 13 height 13
click at [711, 432] on input "Send Welcome Email" at bounding box center [710, 430] width 7 height 7
checkbox input "true"
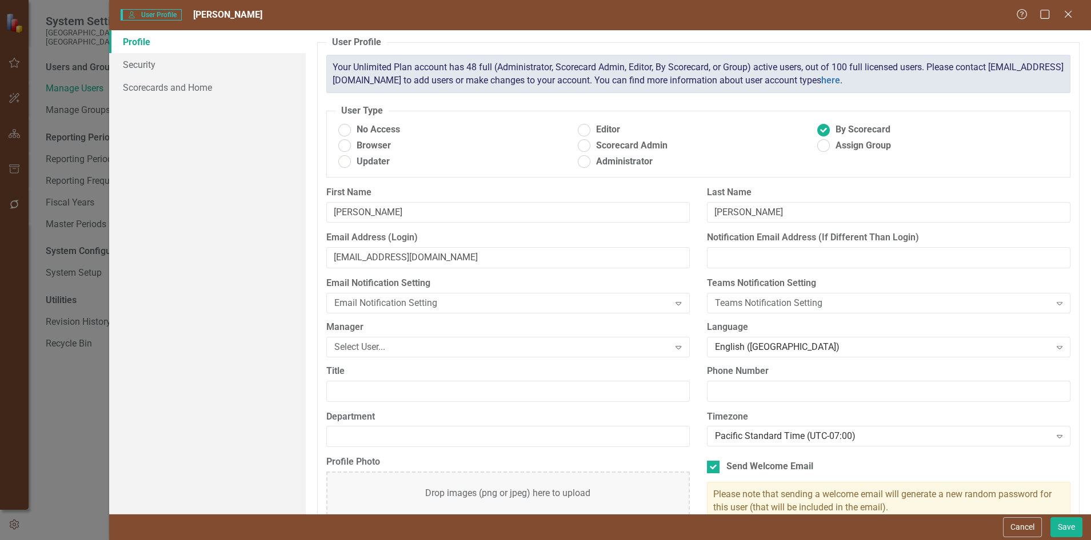
scroll to position [2, 0]
click at [1060, 528] on button "Save" at bounding box center [1066, 528] width 32 height 20
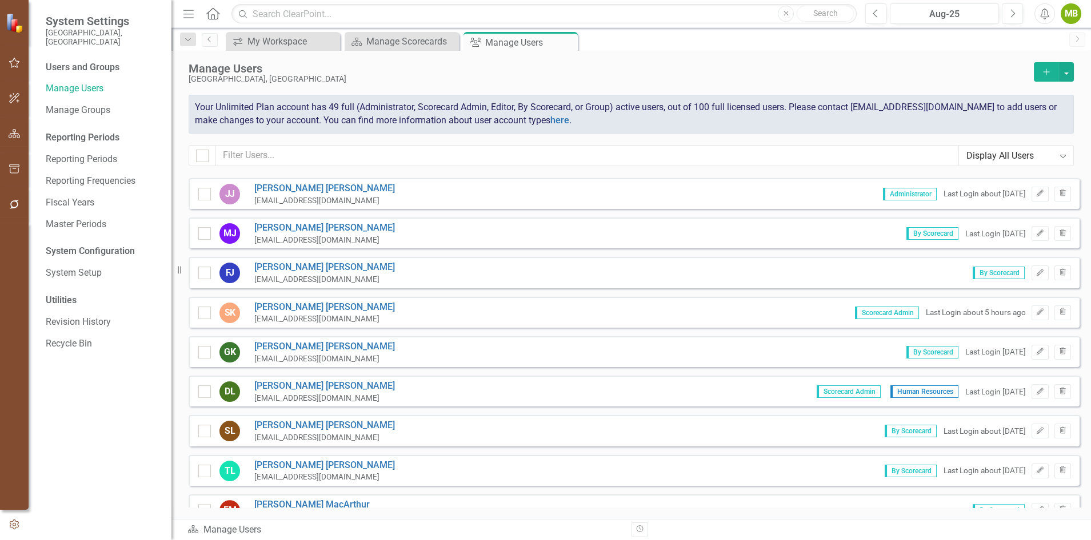
scroll to position [875, 0]
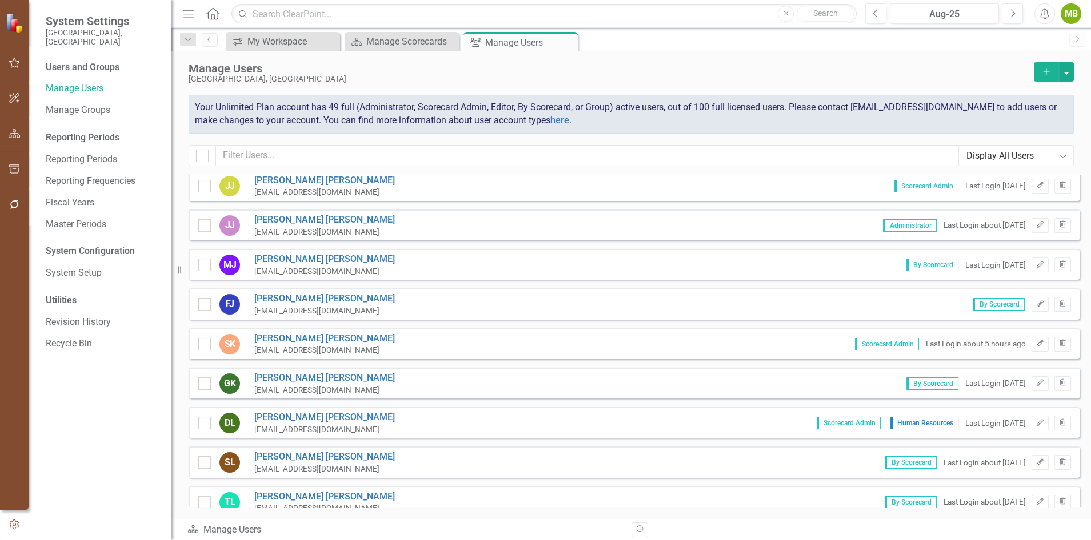
click at [1043, 68] on icon "Add" at bounding box center [1046, 72] width 10 height 8
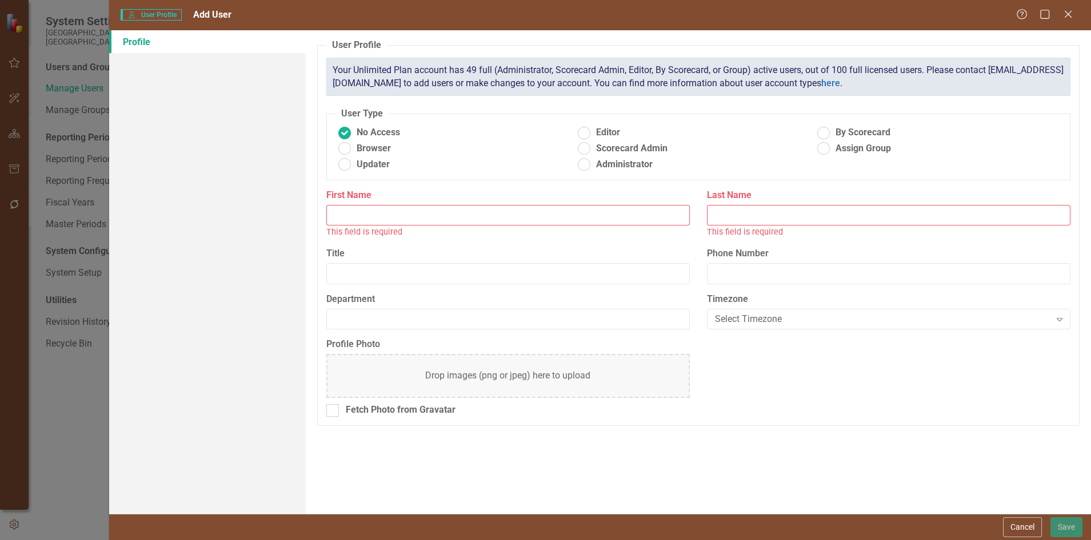
click at [401, 214] on input "First Name" at bounding box center [507, 215] width 363 height 21
type input "Josh"
click at [737, 207] on input "Last Name" at bounding box center [888, 215] width 363 height 21
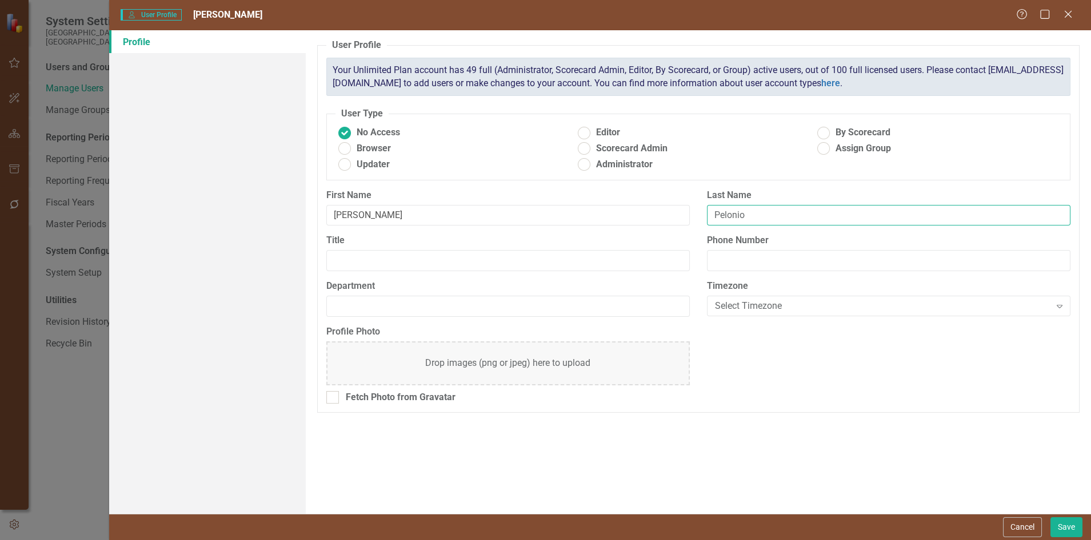
type input "Pelonio"
click at [829, 130] on ins at bounding box center [824, 133] width 18 height 18
click at [829, 130] on input "By Scorecard" at bounding box center [824, 133] width 18 height 18
radio input "true"
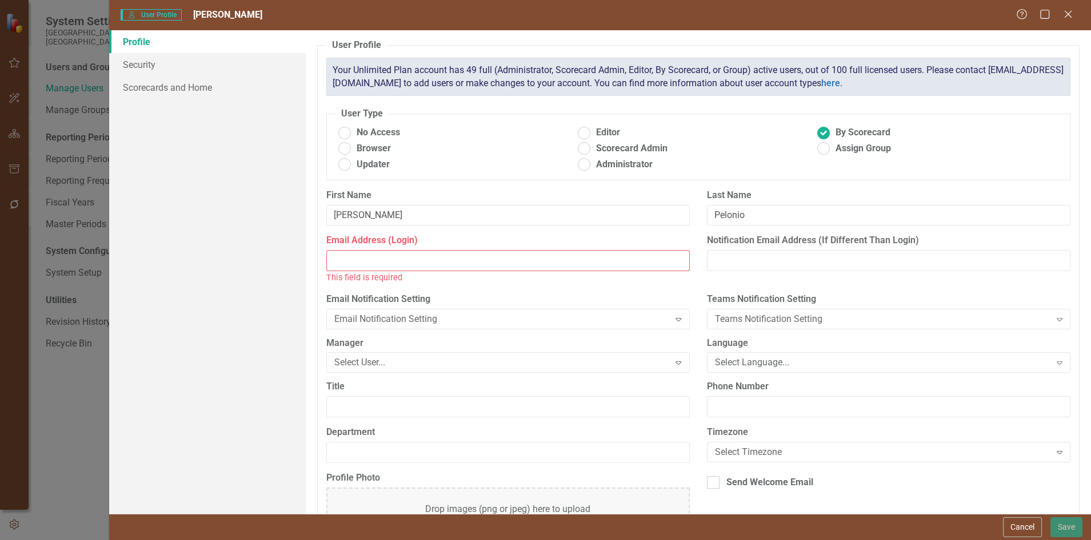
click at [403, 260] on input "Email Address (Login)" at bounding box center [507, 260] width 363 height 21
paste input "joshp@co.skagit.wa.us"
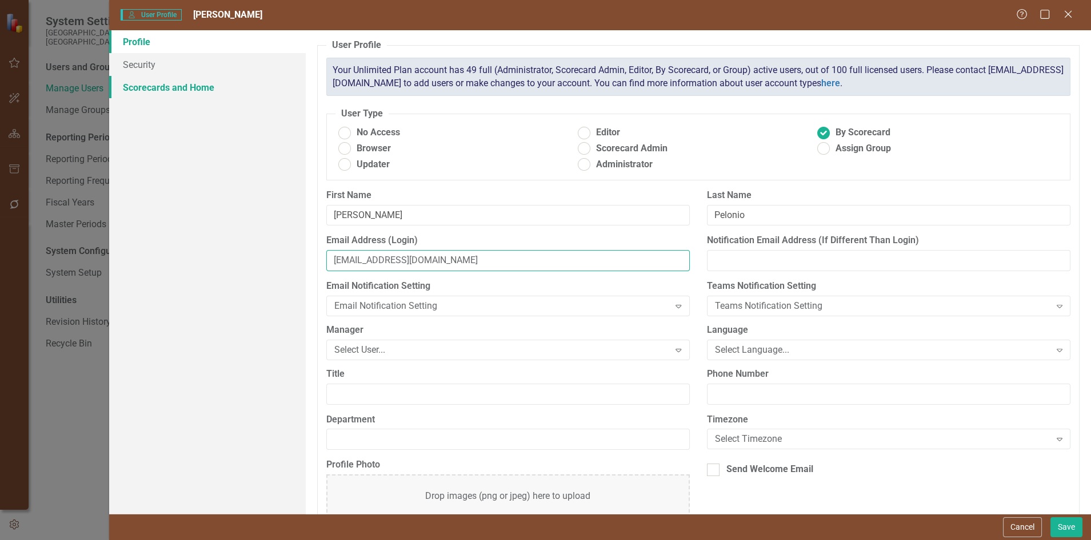
type input "joshp@co.skagit.wa.us"
click at [146, 91] on link "Scorecards and Home" at bounding box center [207, 87] width 197 height 23
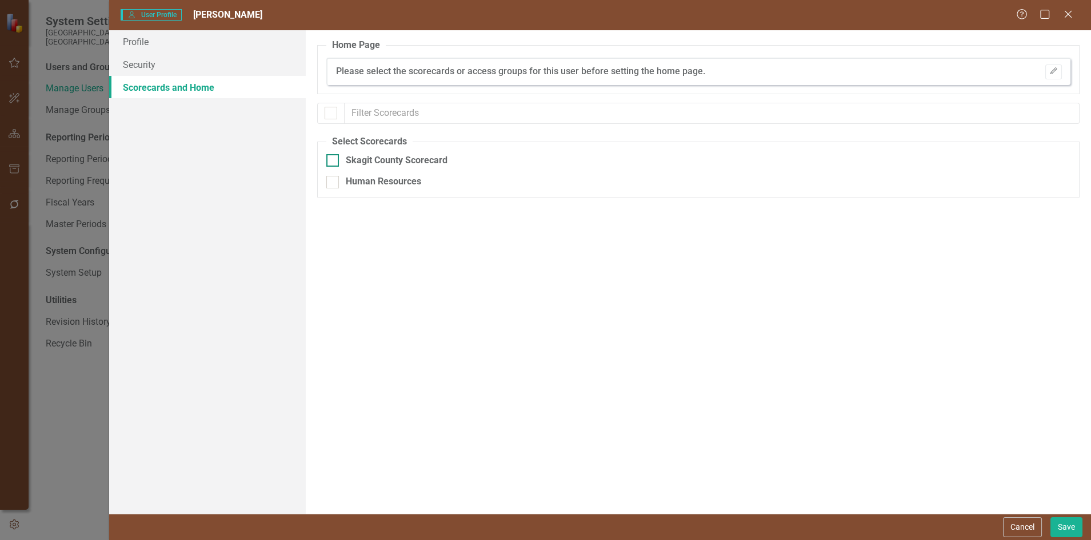
click at [335, 156] on div at bounding box center [332, 160] width 13 height 13
click at [334, 156] on input "Skagit County Scorecard" at bounding box center [329, 157] width 7 height 7
checkbox input "true"
click at [148, 38] on link "Profile" at bounding box center [207, 41] width 197 height 23
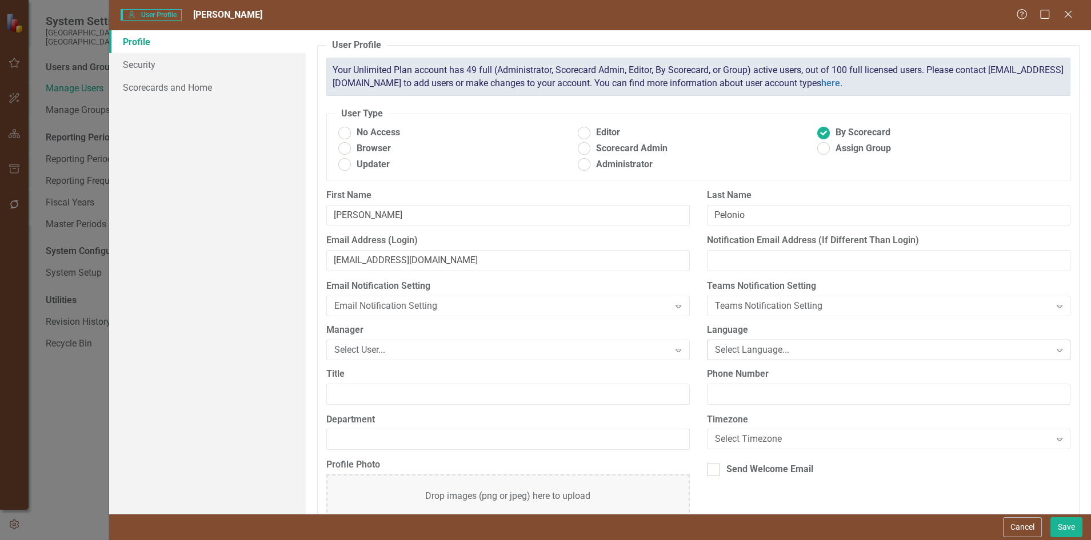
click at [760, 347] on div "Select Language..." at bounding box center [882, 349] width 335 height 13
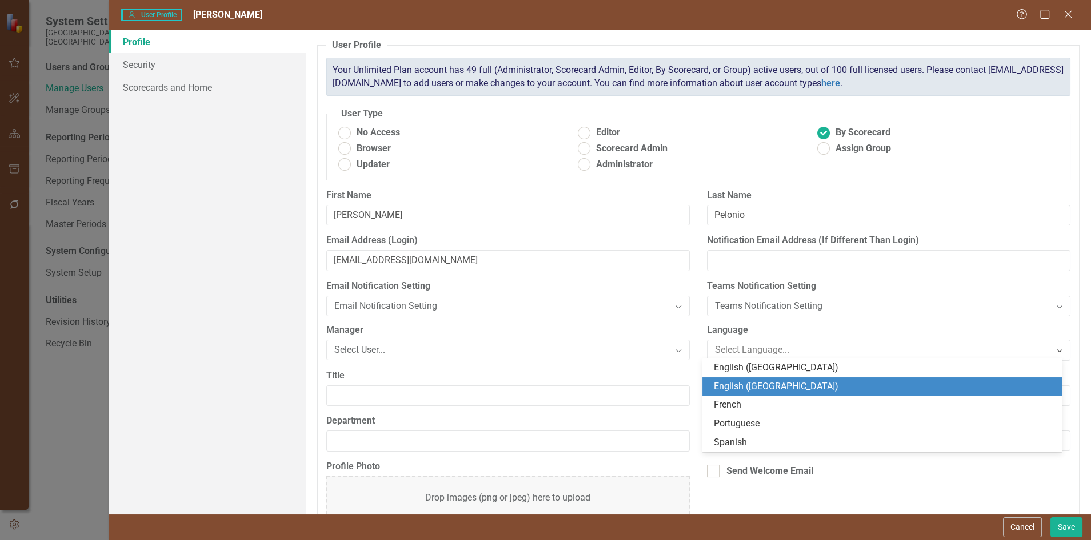
click at [751, 388] on div "English ([GEOGRAPHIC_DATA])" at bounding box center [883, 386] width 341 height 13
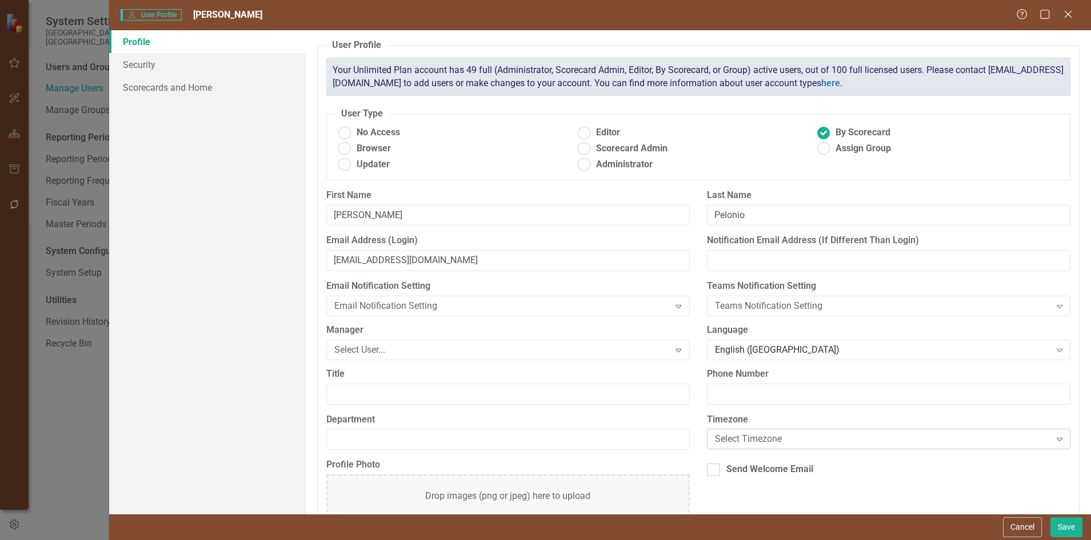
click at [739, 441] on div "Select Timezone" at bounding box center [882, 439] width 335 height 13
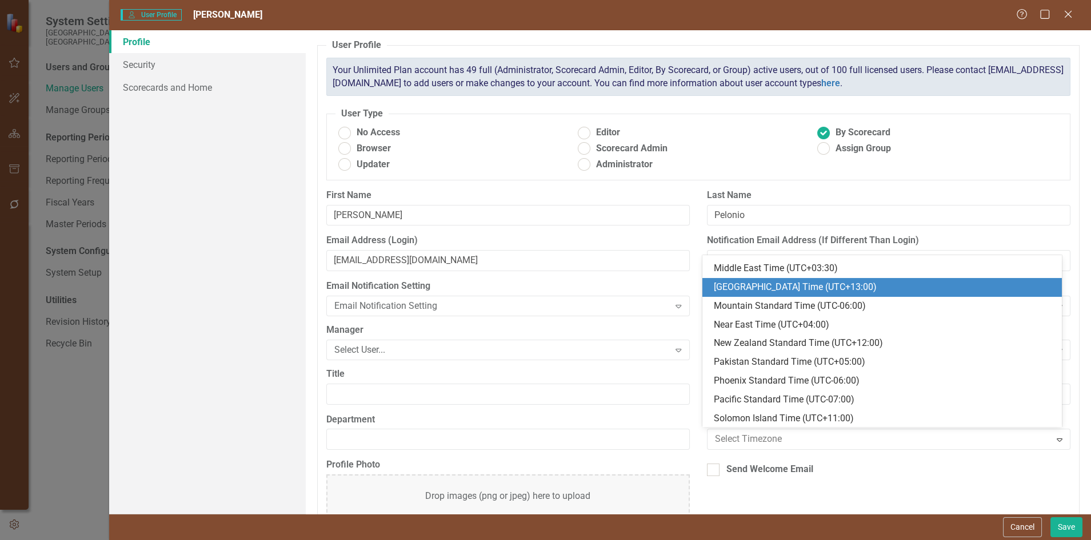
scroll to position [399, 0]
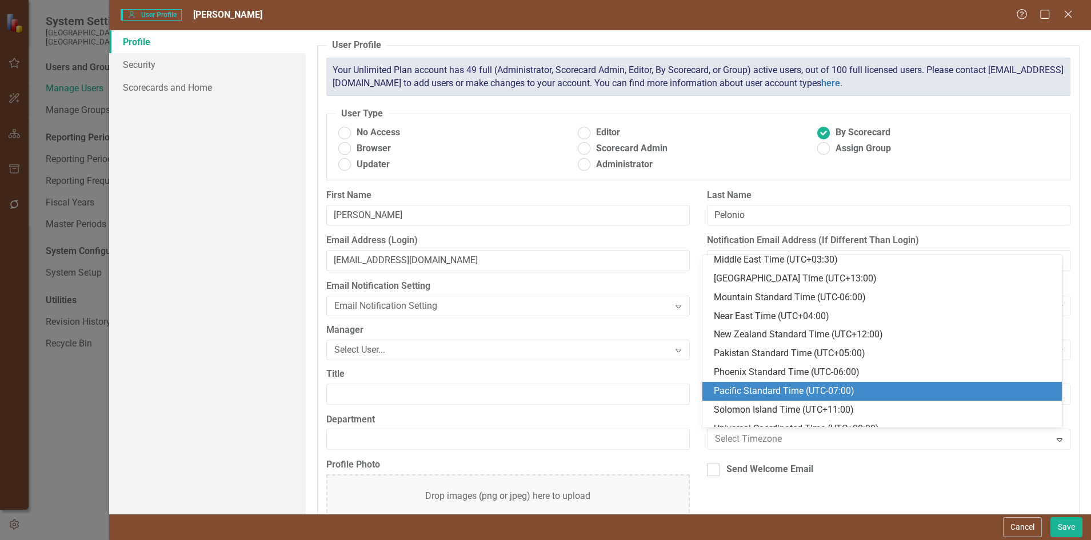
click at [751, 385] on div "Pacific Standard Time (UTC-07:00)" at bounding box center [883, 391] width 341 height 13
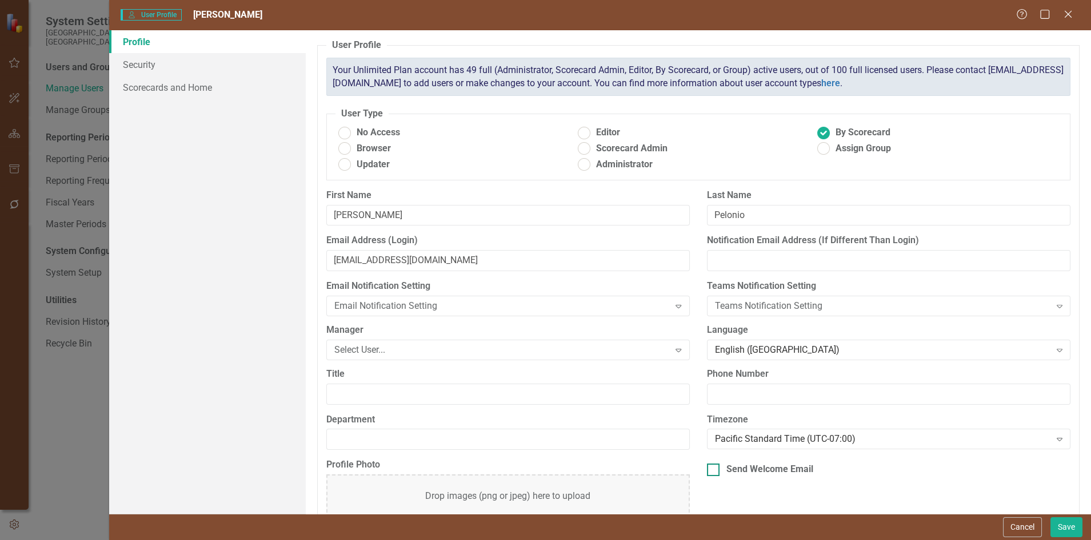
click at [710, 464] on div at bounding box center [713, 470] width 13 height 13
click at [710, 464] on input "Send Welcome Email" at bounding box center [710, 467] width 7 height 7
checkbox input "true"
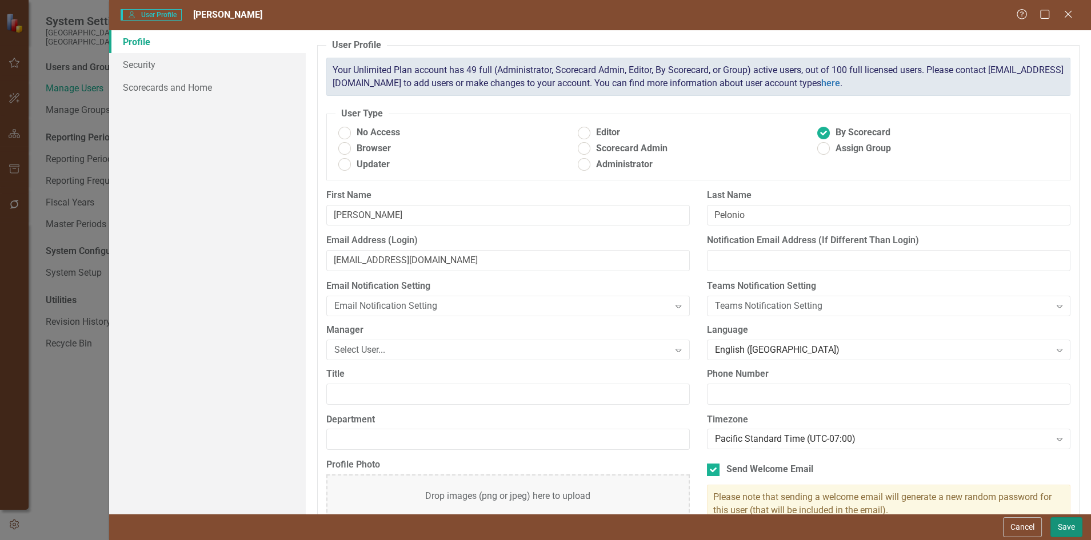
click at [1065, 525] on button "Save" at bounding box center [1066, 528] width 32 height 20
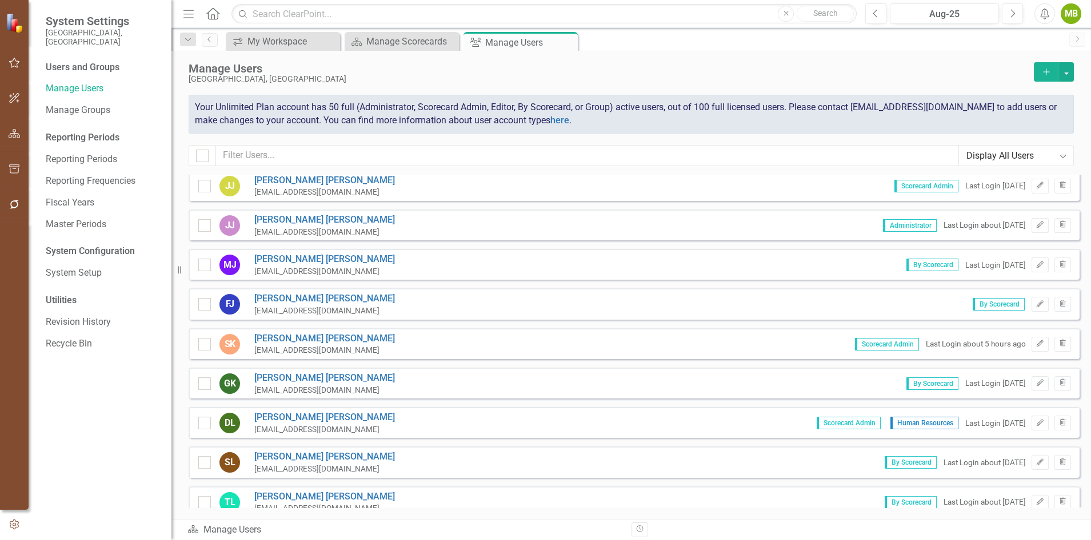
click at [1045, 71] on icon "button" at bounding box center [1046, 72] width 6 height 6
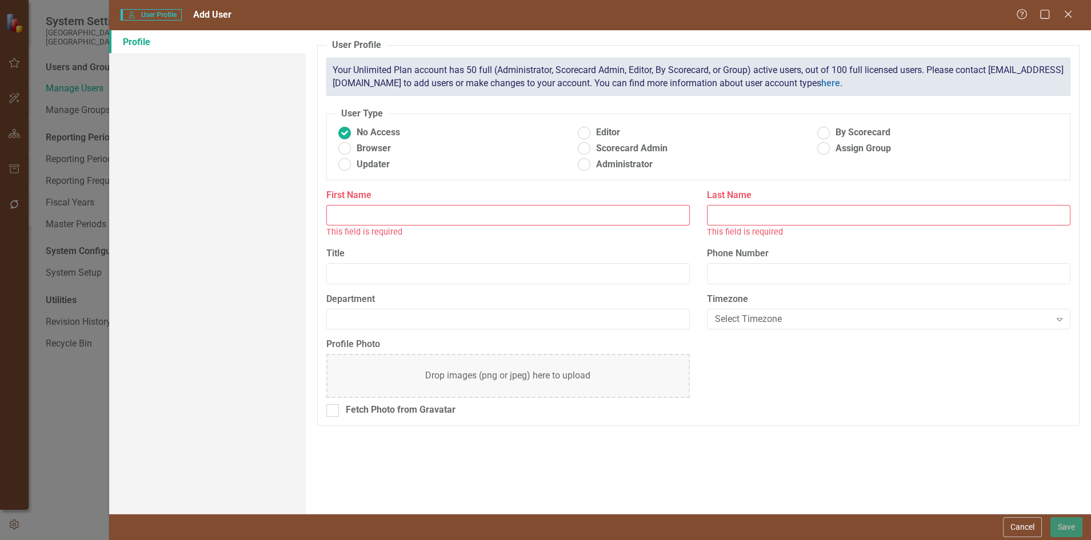
click at [387, 218] on input "First Name" at bounding box center [507, 215] width 363 height 21
type input "Michael"
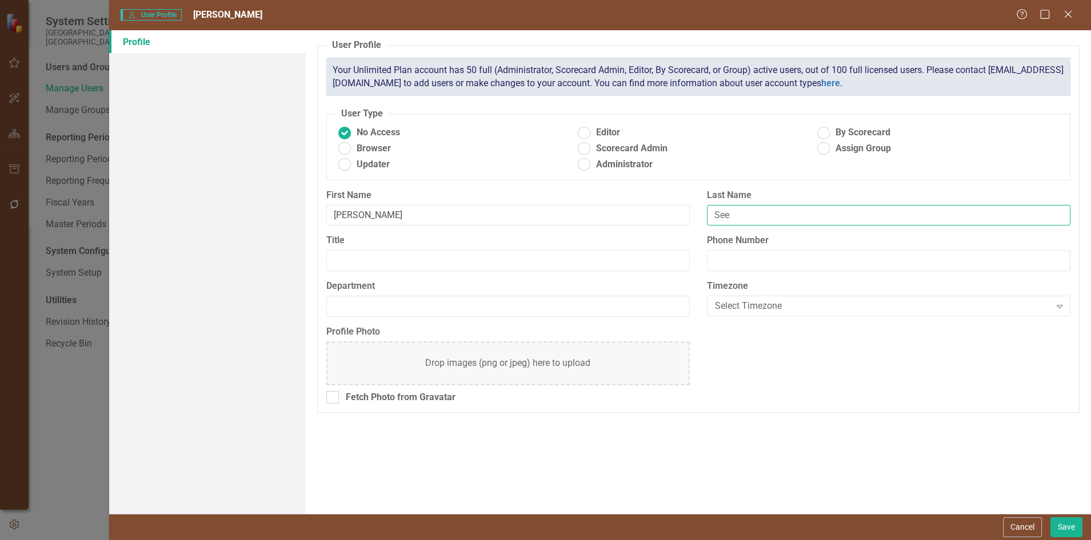
type input "See"
click at [826, 133] on ins at bounding box center [824, 133] width 18 height 18
click at [826, 133] on input "By Scorecard" at bounding box center [824, 133] width 18 height 18
radio input "true"
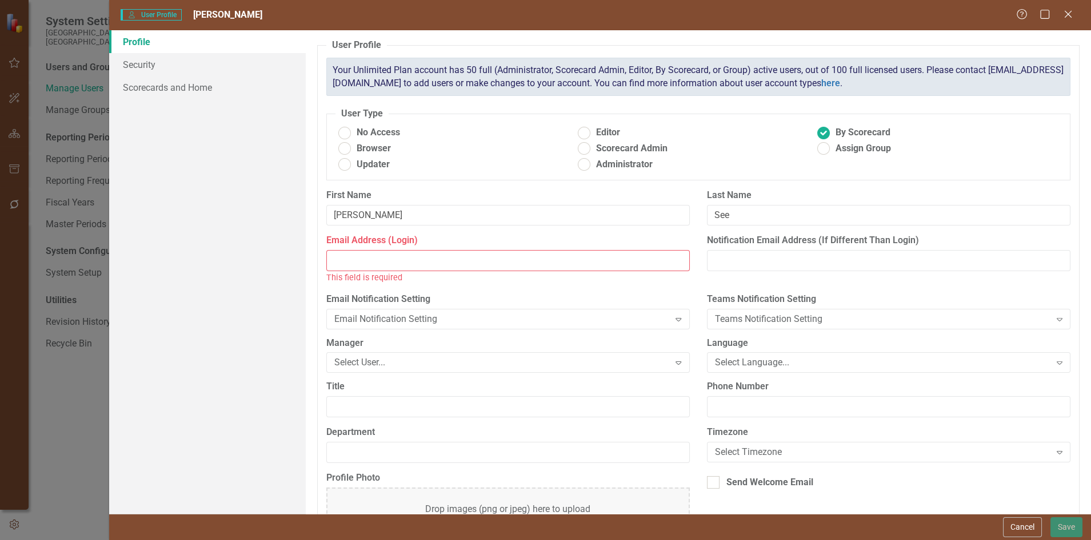
click at [372, 259] on input "Email Address (Login)" at bounding box center [507, 260] width 363 height 21
paste input "michaels@co.skagit.wa.us"
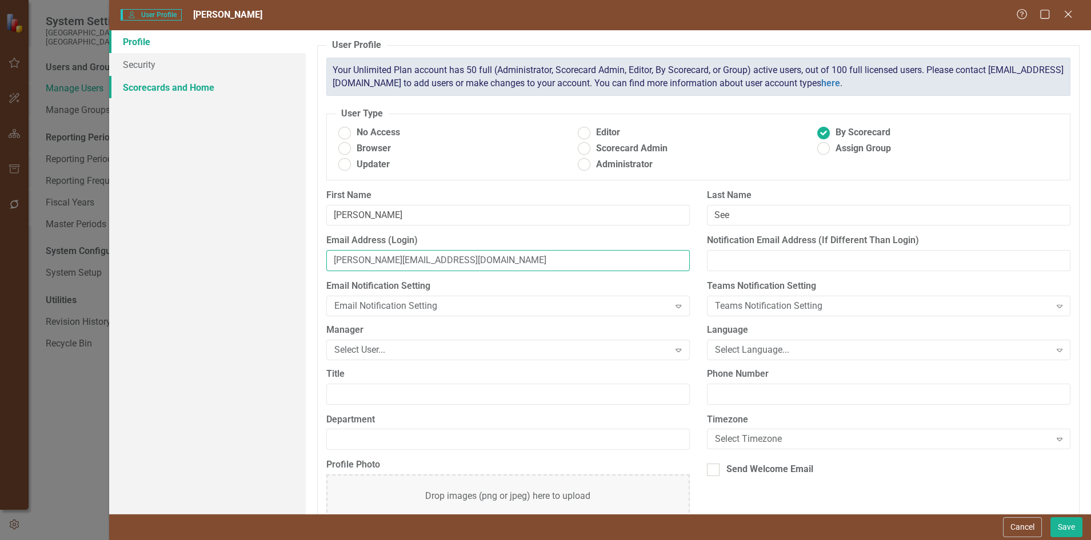
type input "michaels@co.skagit.wa.us"
click at [169, 89] on link "Scorecards and Home" at bounding box center [207, 87] width 197 height 23
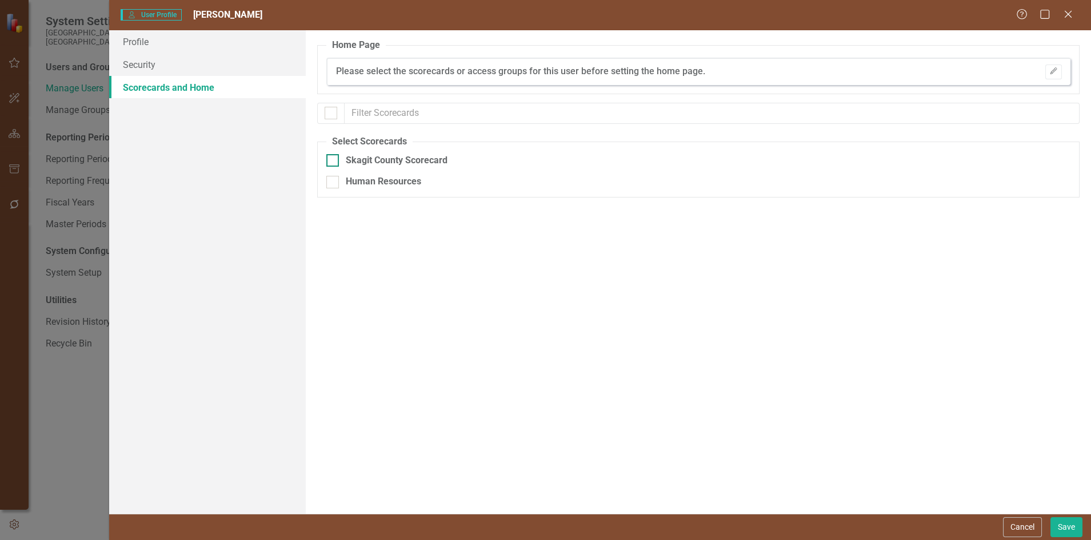
click at [331, 159] on input "Skagit County Scorecard" at bounding box center [329, 157] width 7 height 7
checkbox input "true"
click at [157, 64] on link "Security" at bounding box center [207, 64] width 197 height 23
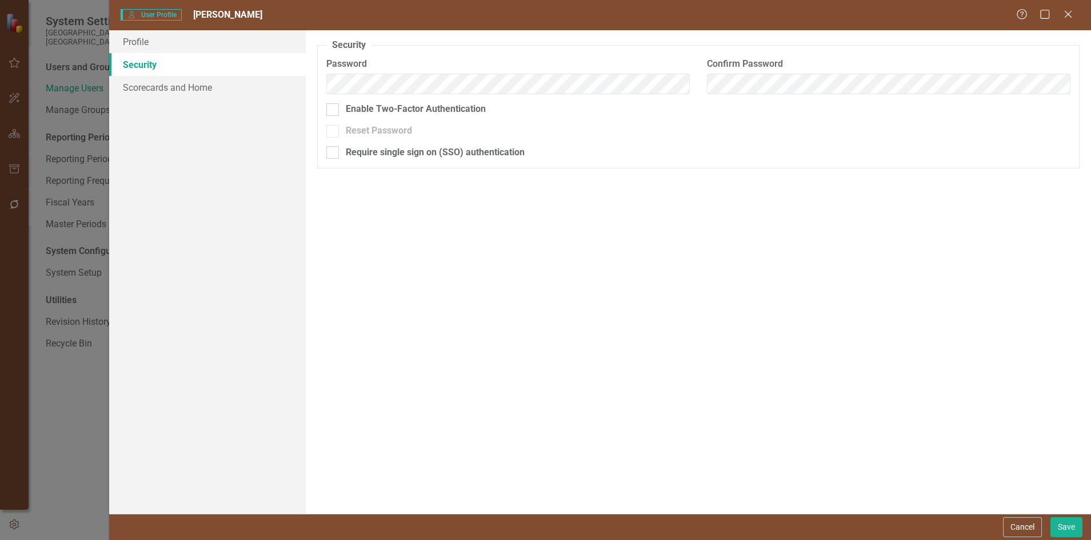
checkbox input "true"
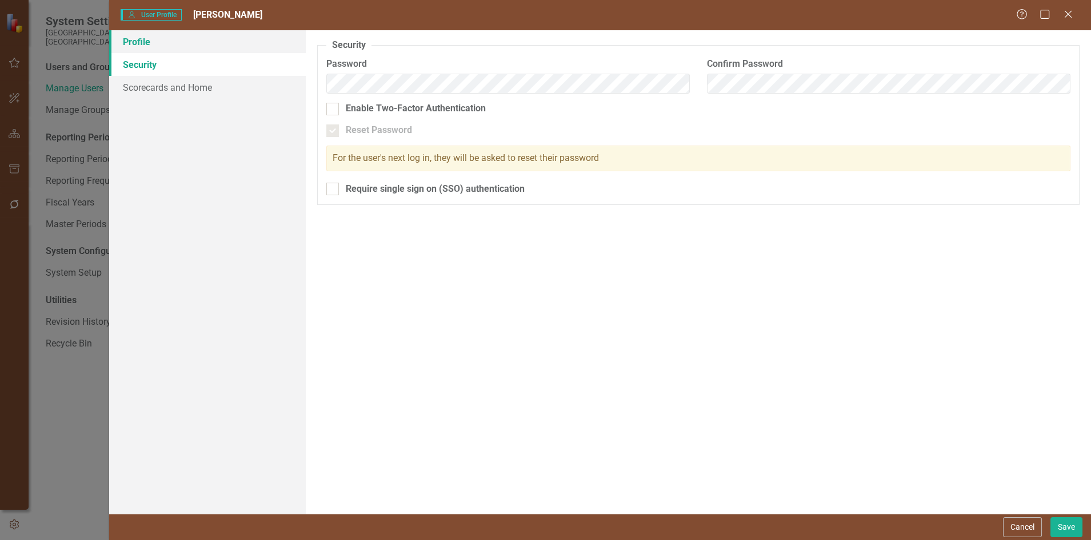
click at [154, 40] on link "Profile" at bounding box center [207, 41] width 197 height 23
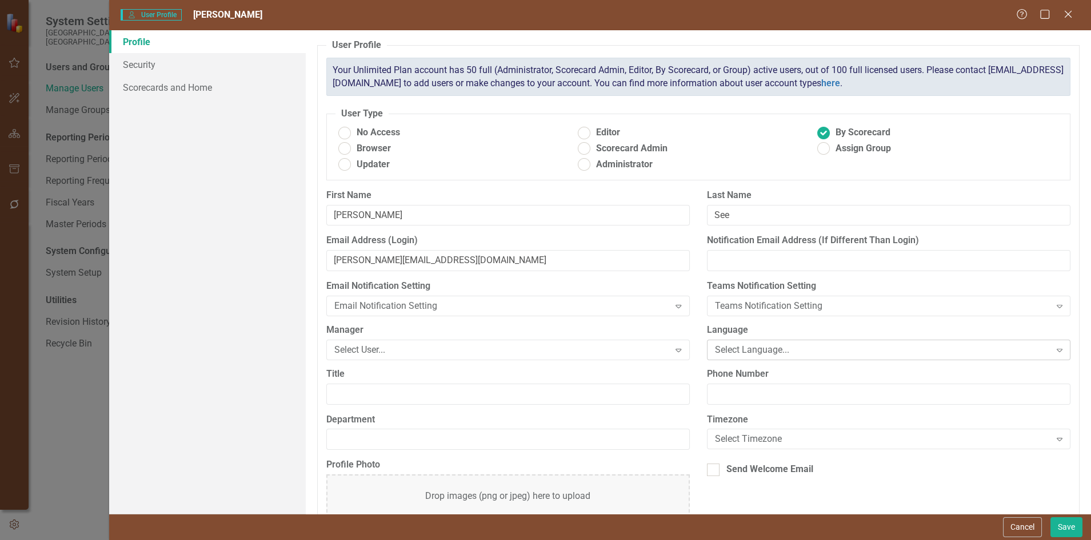
click at [767, 347] on div "Select Language..." at bounding box center [882, 349] width 335 height 13
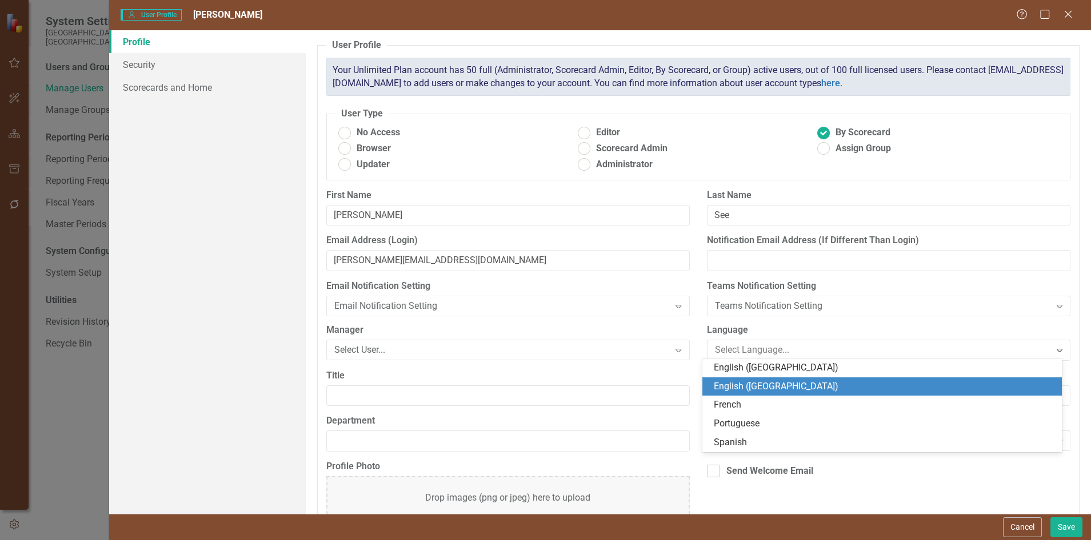
click at [755, 384] on div "English ([GEOGRAPHIC_DATA])" at bounding box center [883, 386] width 341 height 13
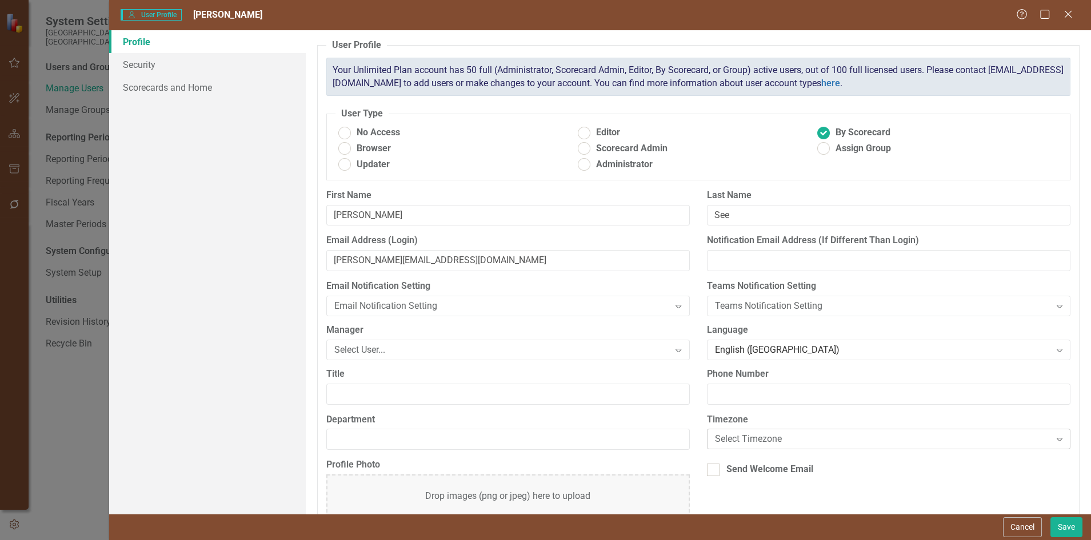
click at [755, 434] on div "Select Timezone" at bounding box center [882, 439] width 335 height 13
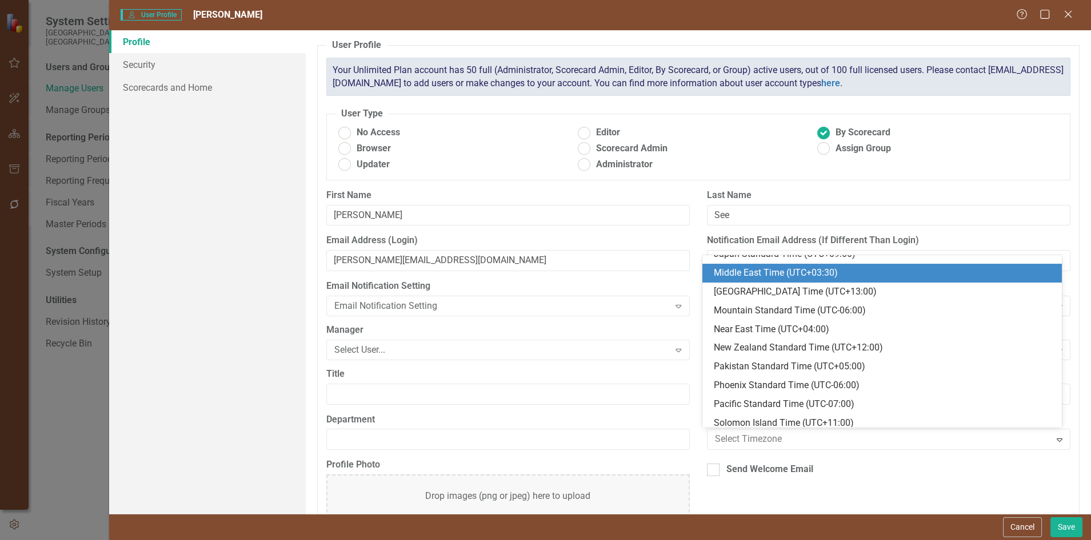
scroll to position [387, 0]
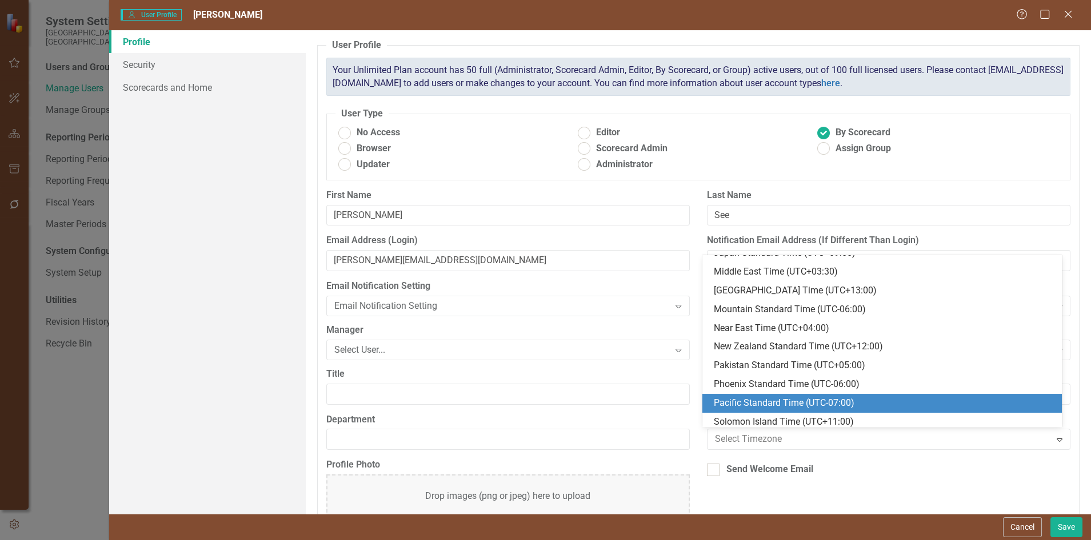
click at [773, 401] on div "Pacific Standard Time (UTC-07:00)" at bounding box center [883, 403] width 341 height 13
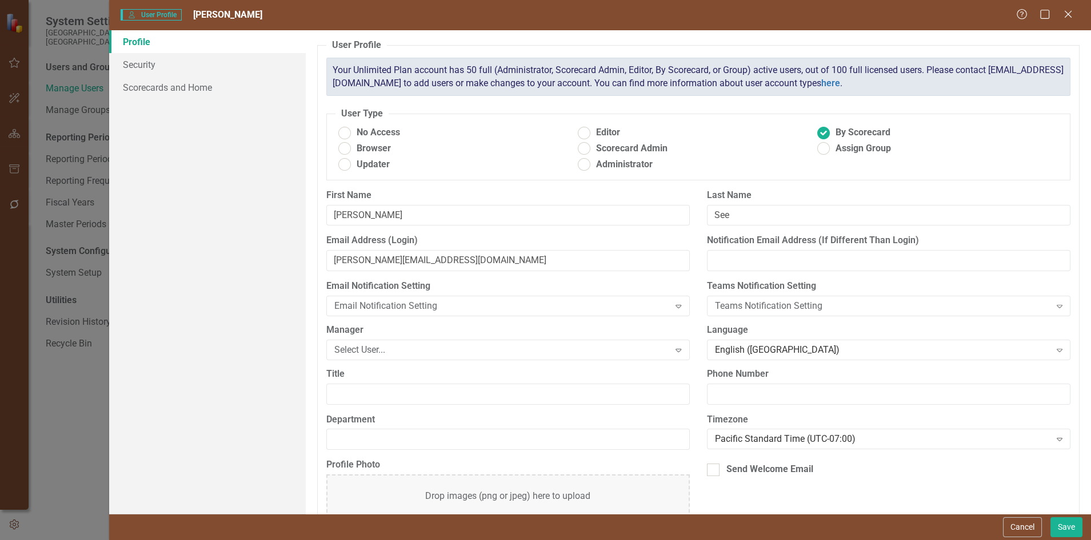
scroll to position [37, 0]
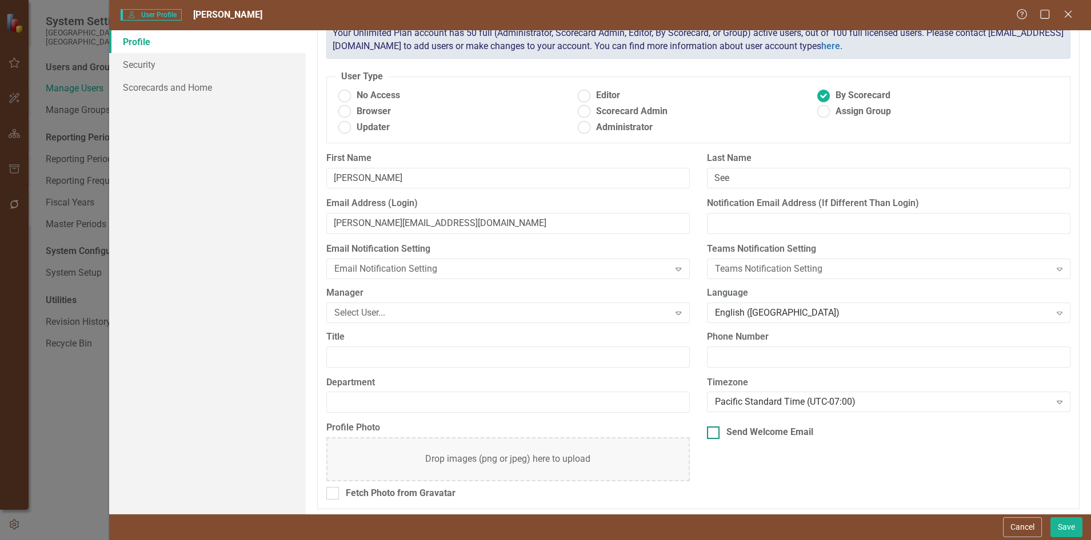
click at [711, 427] on div at bounding box center [713, 433] width 13 height 13
click at [711, 427] on input "Send Welcome Email" at bounding box center [710, 430] width 7 height 7
checkbox input "true"
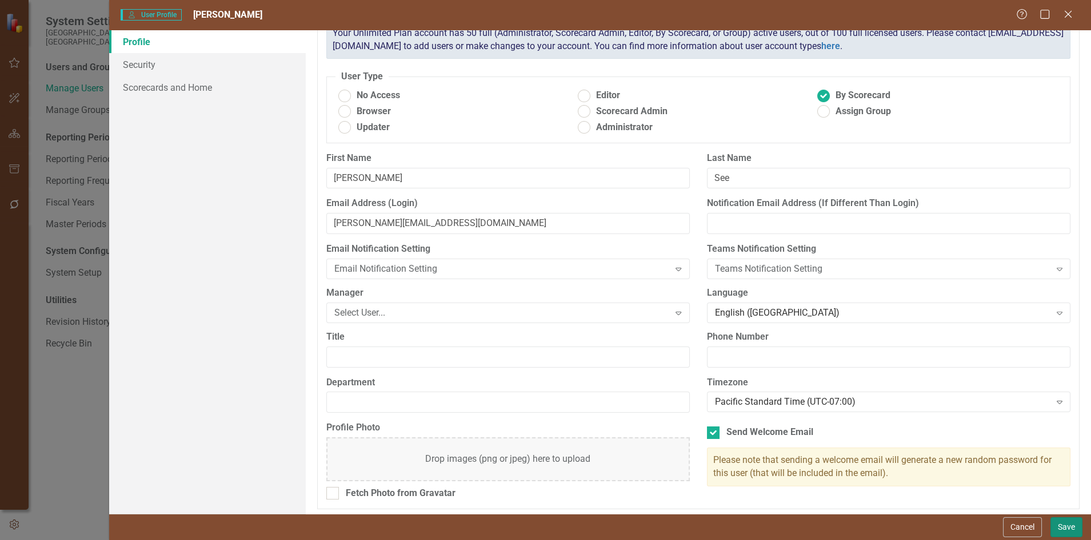
click at [1061, 522] on button "Save" at bounding box center [1066, 528] width 32 height 20
